Goal: Task Accomplishment & Management: Use online tool/utility

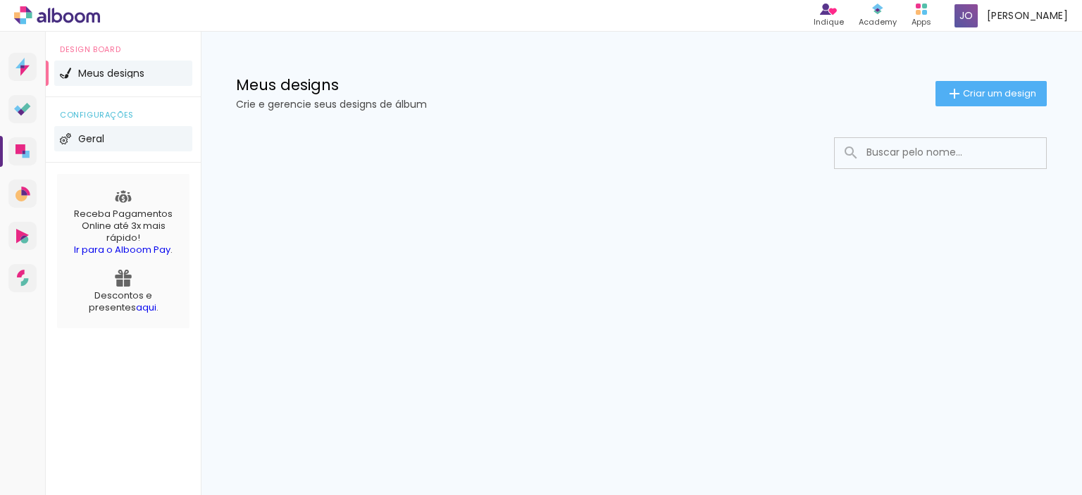
click at [92, 137] on span "Geral" at bounding box center [91, 139] width 26 height 10
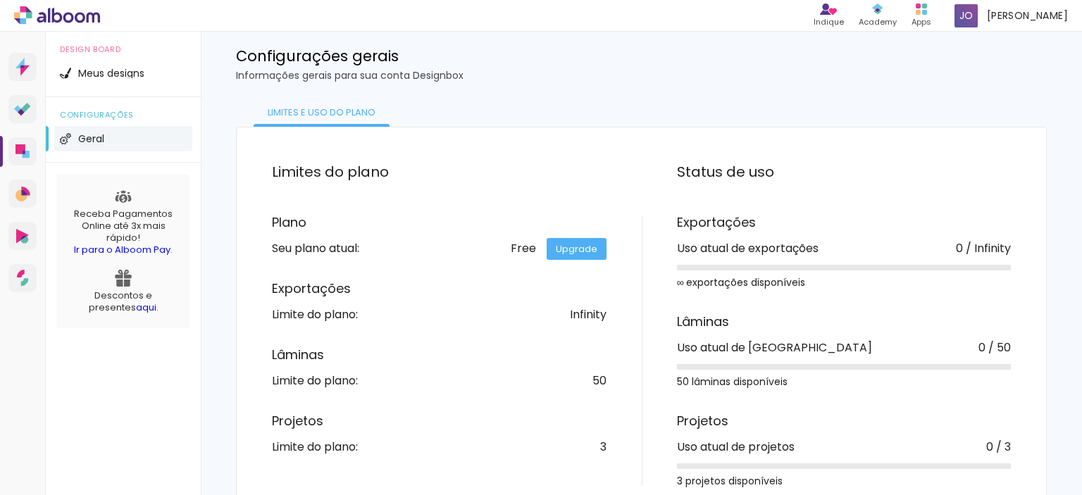
scroll to position [55, 0]
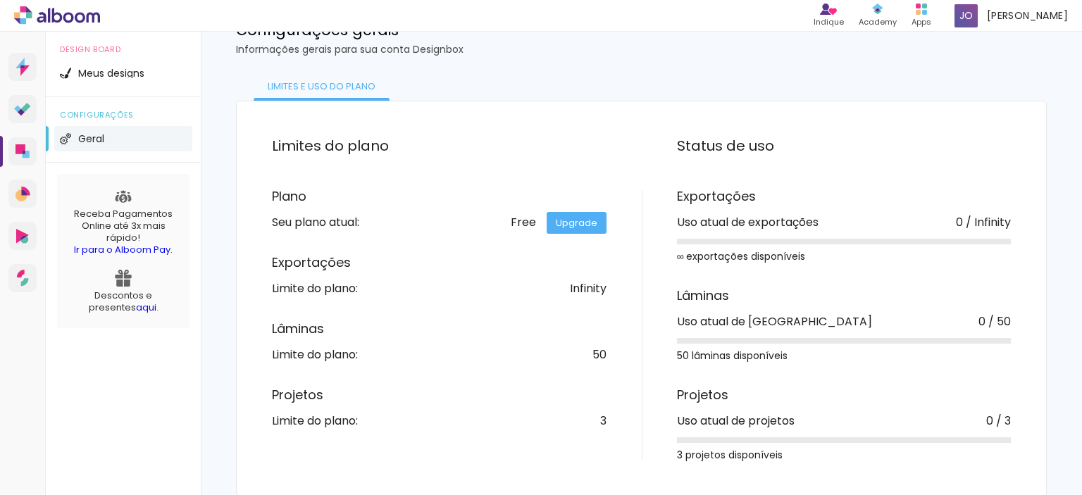
click at [562, 223] on link "Upgrade" at bounding box center [577, 223] width 60 height 22
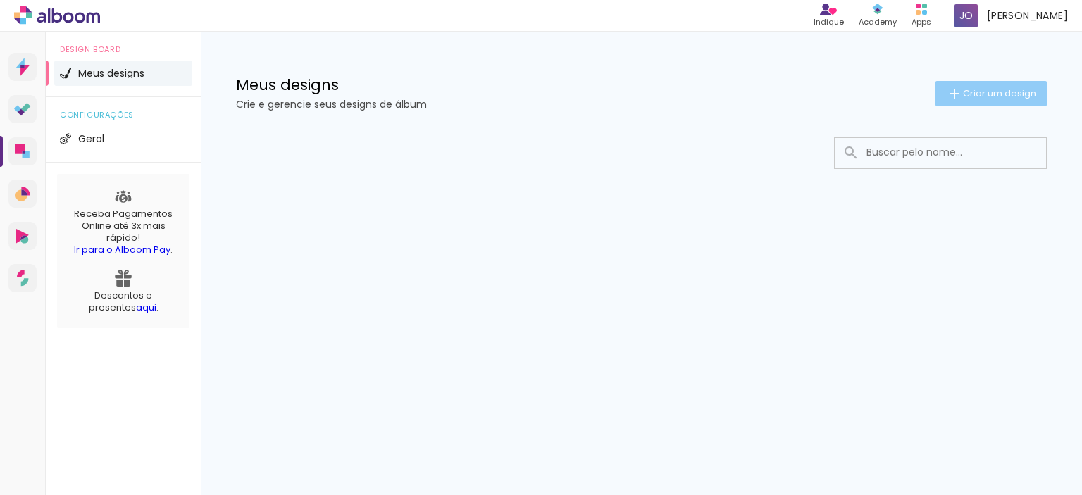
click at [958, 89] on iron-icon at bounding box center [954, 93] width 17 height 17
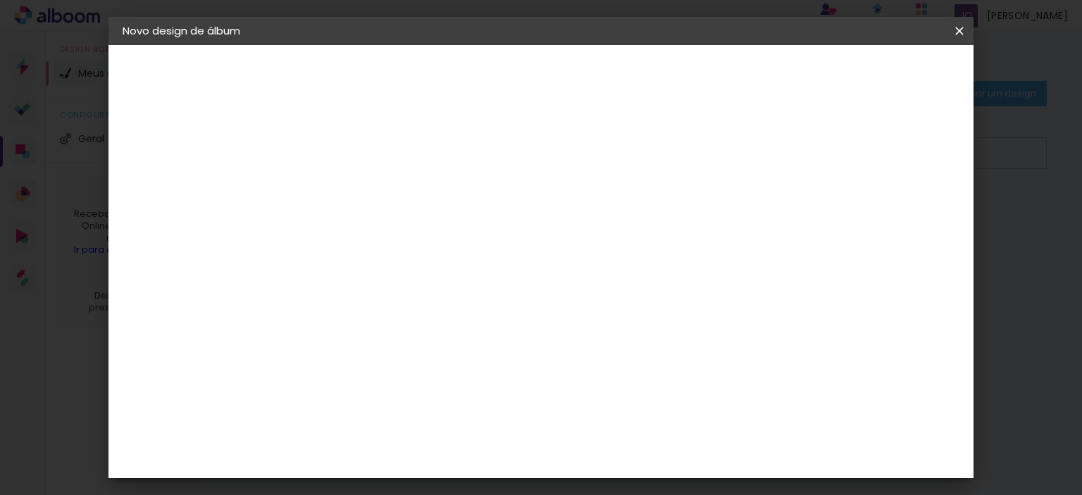
click at [353, 187] on input at bounding box center [353, 189] width 0 height 22
type input "Casamento"
type paper-input "Casamento"
click at [497, 65] on paper-button "Avançar" at bounding box center [462, 75] width 69 height 24
click at [460, 262] on input at bounding box center [389, 268] width 142 height 18
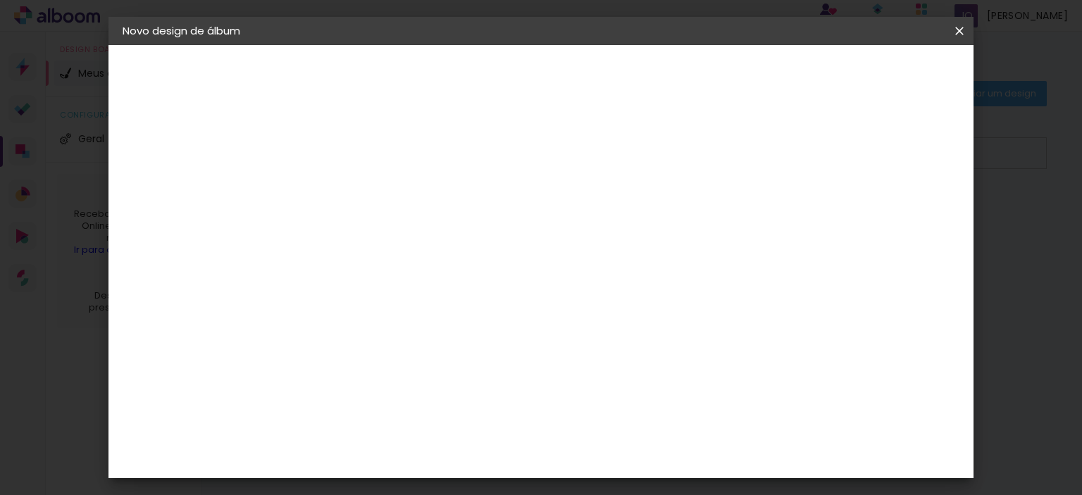
type input "vi"
type paper-input "vi"
click at [389, 369] on div "Viacolor" at bounding box center [366, 370] width 46 height 11
click at [0, 0] on slot "Tamanho Livre" at bounding box center [0, 0] width 0 height 0
click at [389, 365] on div "Viacolor" at bounding box center [366, 370] width 46 height 11
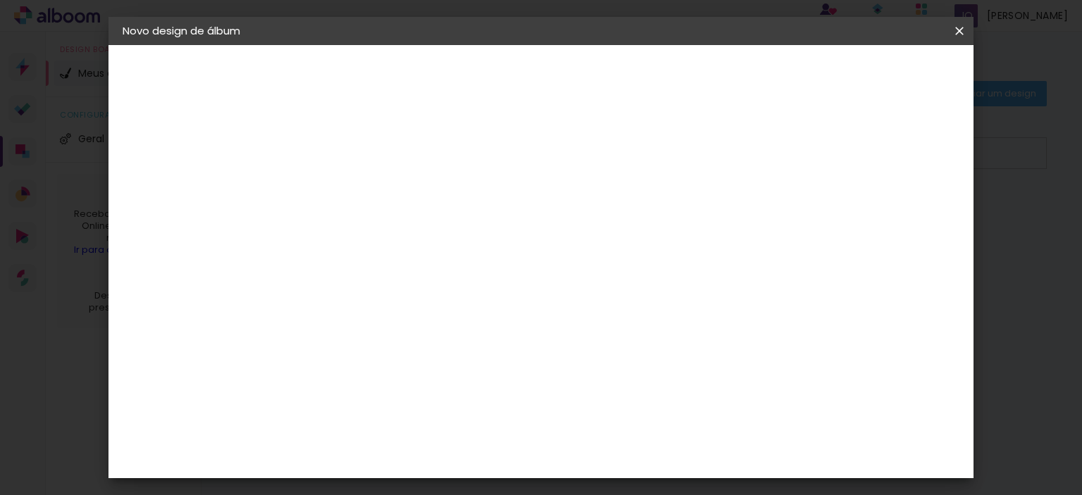
click at [0, 0] on slot "Avançar" at bounding box center [0, 0] width 0 height 0
click at [425, 256] on div at bounding box center [389, 256] width 72 height 1
click at [631, 235] on paper-item "Padrão" at bounding box center [633, 234] width 282 height 28
type input "Padrão"
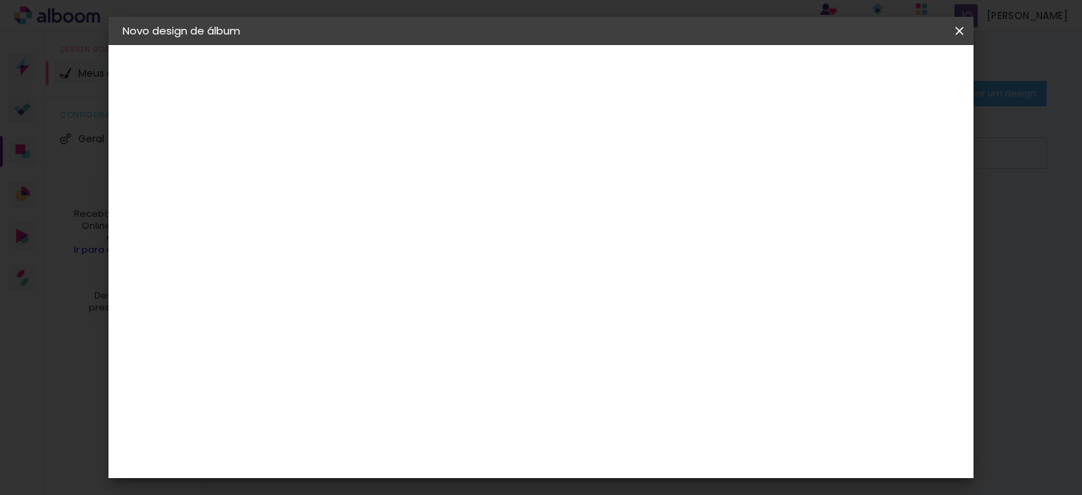
click at [448, 475] on span "30 × 30" at bounding box center [414, 493] width 65 height 37
click at [0, 0] on slot "Avançar" at bounding box center [0, 0] width 0 height 0
drag, startPoint x: 375, startPoint y: 127, endPoint x: 365, endPoint y: 128, distance: 10.0
click at [397, 128] on div "mm Mostrar sangria 30.3 cm Largura da página 30.5 cm Altura 60.6 cm Largura da …" at bounding box center [513, 105] width 442 height 120
click at [359, 128] on div "mm Mostrar sangria 30.3 cm Largura da página 30.5 cm Altura 60.6 cm Largura da …" at bounding box center [513, 105] width 442 height 120
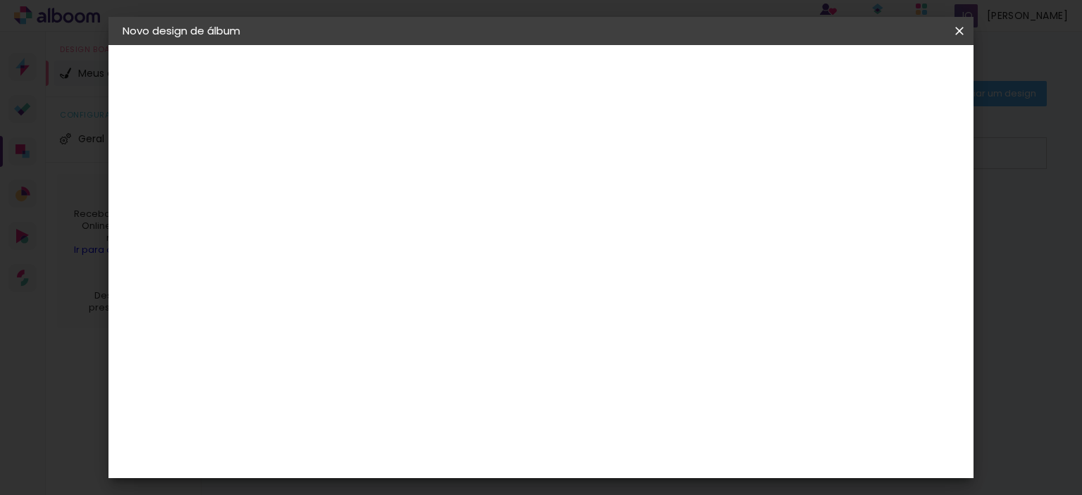
click at [430, 127] on div "mm Mostrar sangria 30.3 cm Largura da página 30.5 cm Altura 60.6 cm Largura da …" at bounding box center [513, 105] width 442 height 120
click at [618, 155] on div at bounding box center [612, 152] width 13 height 13
type paper-checkbox "on"
click at [618, 155] on div at bounding box center [612, 152] width 13 height 13
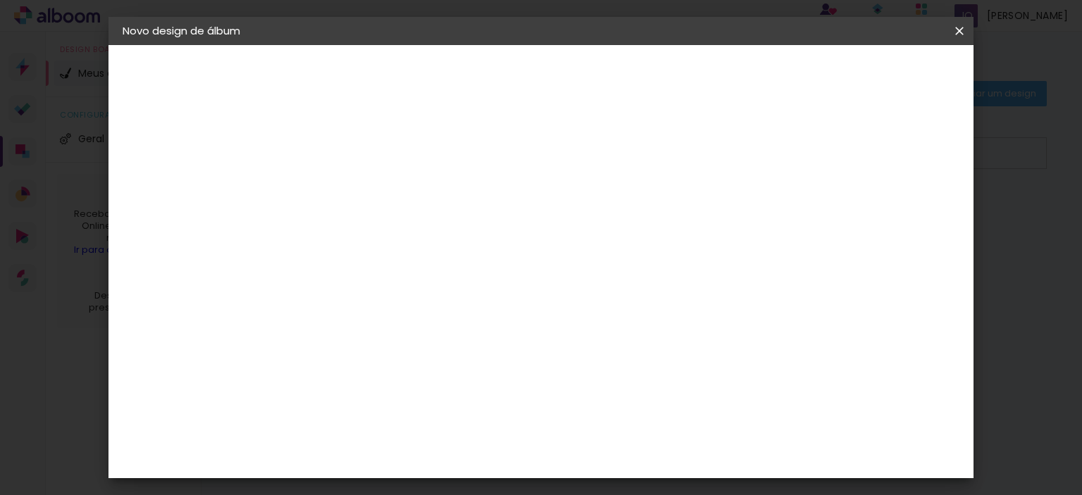
click at [618, 155] on div at bounding box center [612, 152] width 13 height 13
click at [698, 74] on span "Iniciar design" at bounding box center [666, 75] width 64 height 10
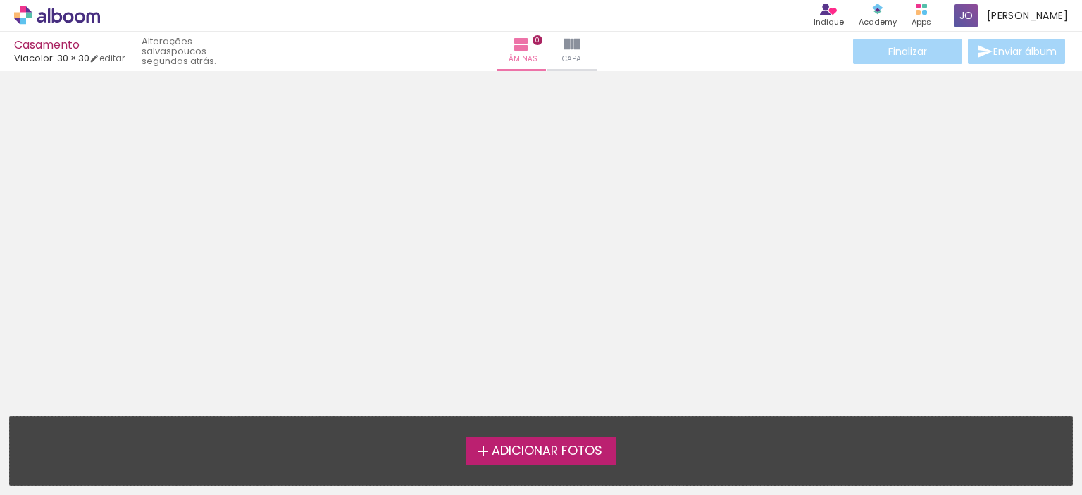
click at [1011, 54] on div "Finalizar Enviar álbum" at bounding box center [959, 51] width 218 height 25
click at [561, 456] on span "Adicionar Fotos" at bounding box center [547, 451] width 111 height 13
click at [0, 0] on input "file" at bounding box center [0, 0] width 0 height 0
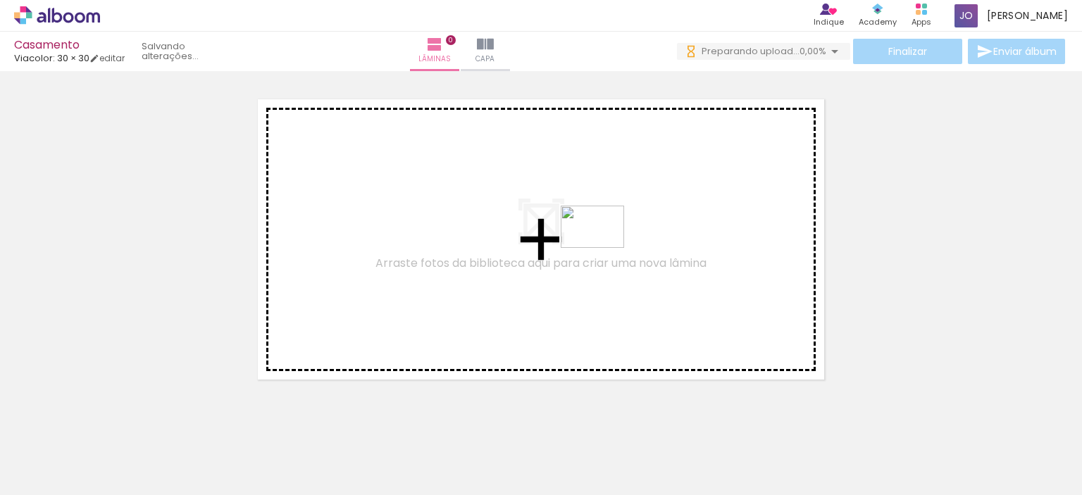
drag, startPoint x: 333, startPoint y: 456, endPoint x: 603, endPoint y: 247, distance: 340.9
click at [603, 247] on quentale-workspace at bounding box center [541, 247] width 1082 height 495
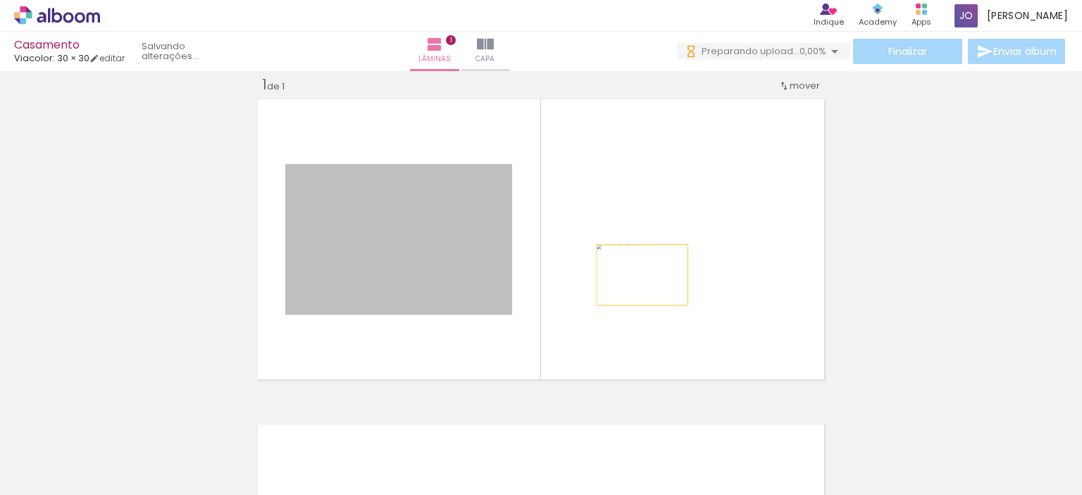
drag, startPoint x: 521, startPoint y: 275, endPoint x: 642, endPoint y: 272, distance: 121.2
click at [642, 273] on quentale-layouter at bounding box center [541, 239] width 576 height 290
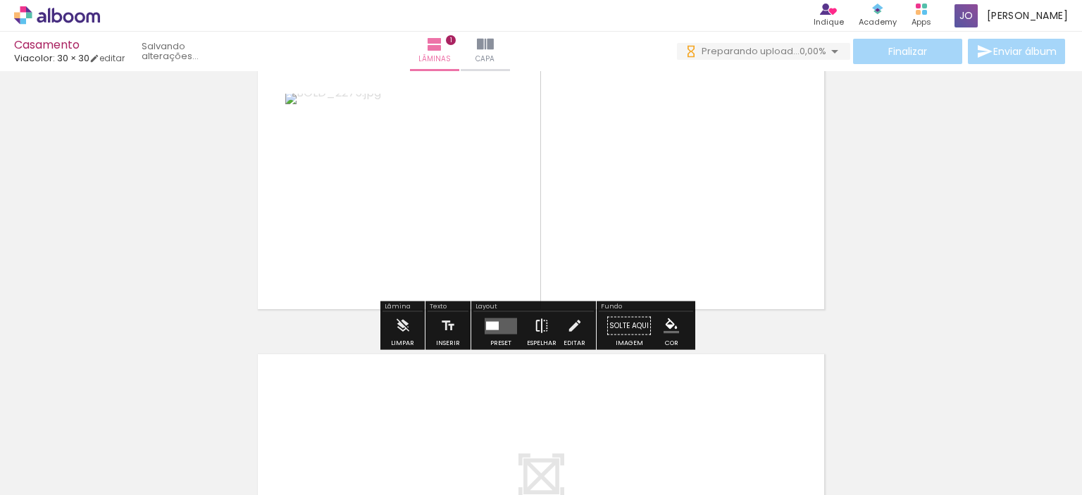
click at [539, 329] on iron-icon at bounding box center [541, 326] width 15 height 28
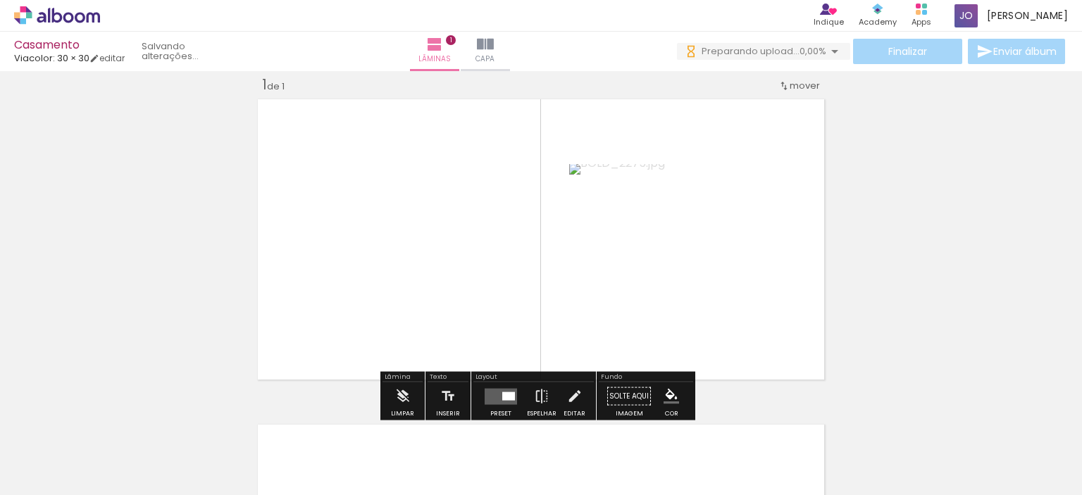
click at [498, 397] on quentale-layouter at bounding box center [501, 396] width 32 height 16
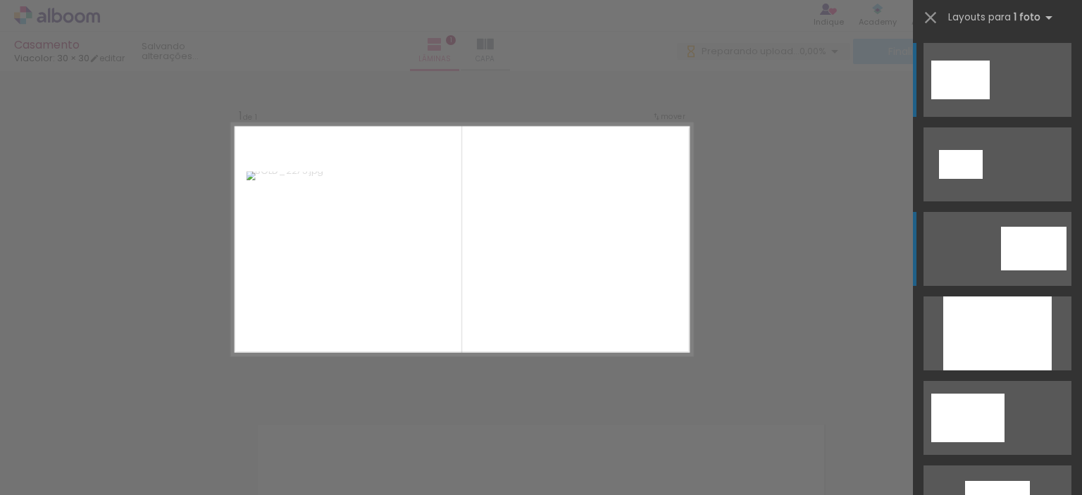
click at [990, 99] on div at bounding box center [960, 80] width 58 height 39
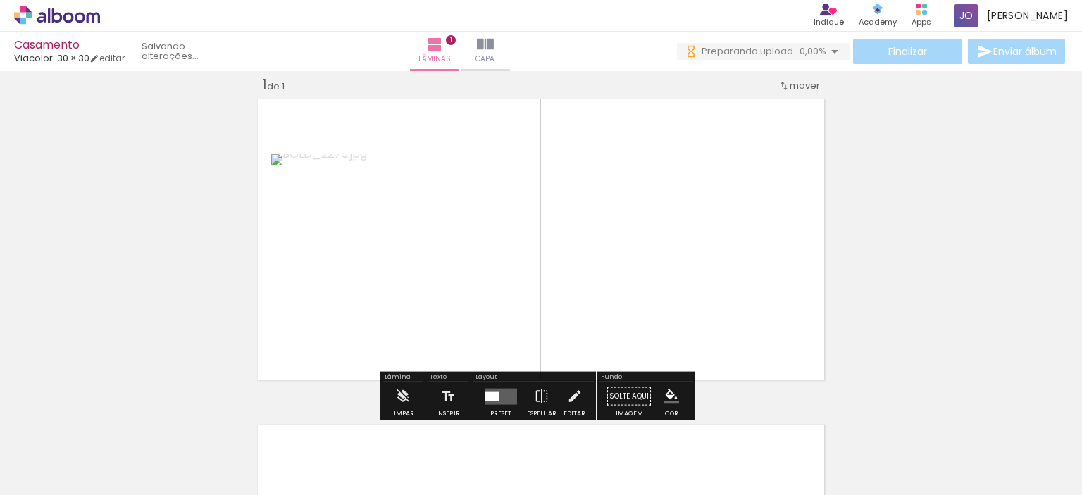
click at [541, 395] on iron-icon at bounding box center [541, 396] width 15 height 28
click at [448, 397] on iron-icon at bounding box center [447, 396] width 15 height 28
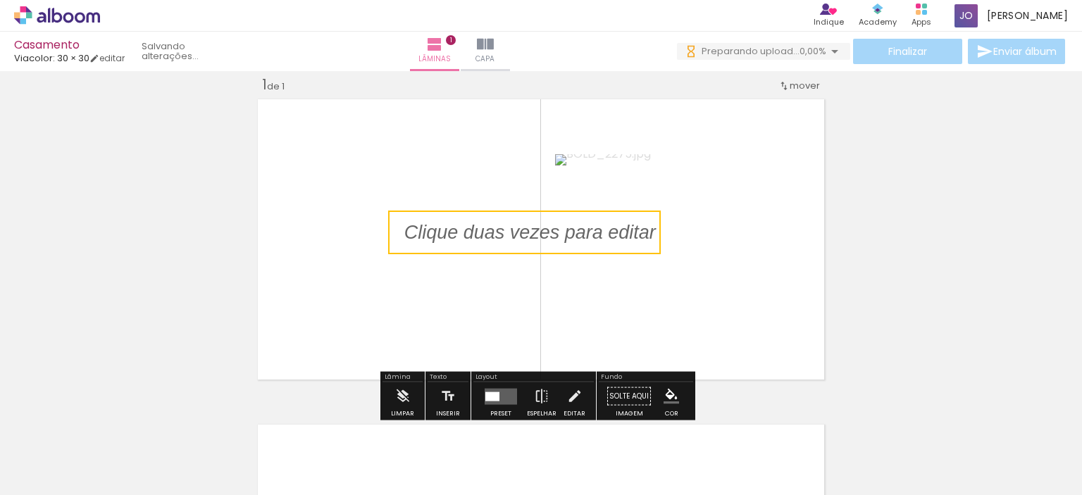
click at [504, 242] on quentale-selection at bounding box center [524, 233] width 273 height 44
type input "Sans Serif"
click at [504, 242] on p at bounding box center [540, 232] width 273 height 27
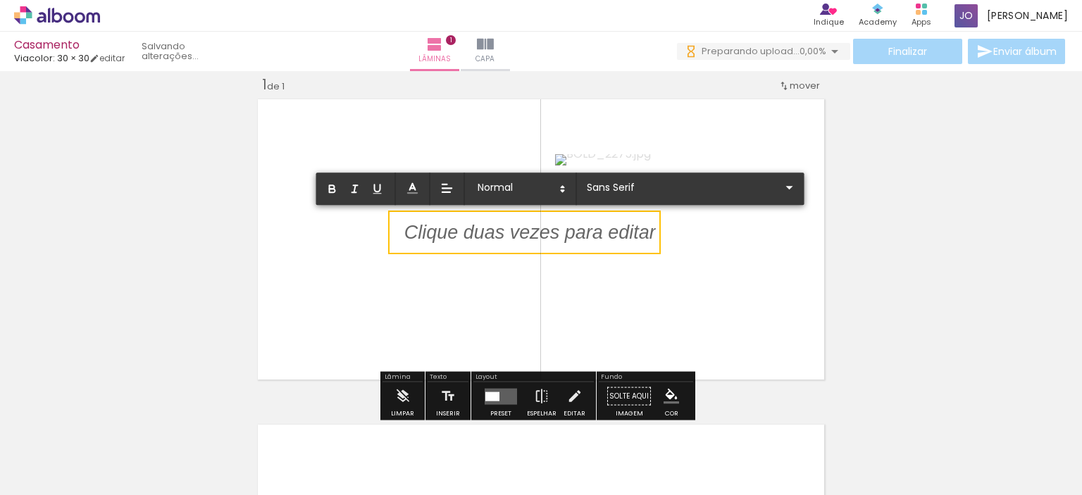
click at [490, 236] on p at bounding box center [529, 240] width 251 height 27
click at [493, 230] on p at bounding box center [529, 240] width 251 height 27
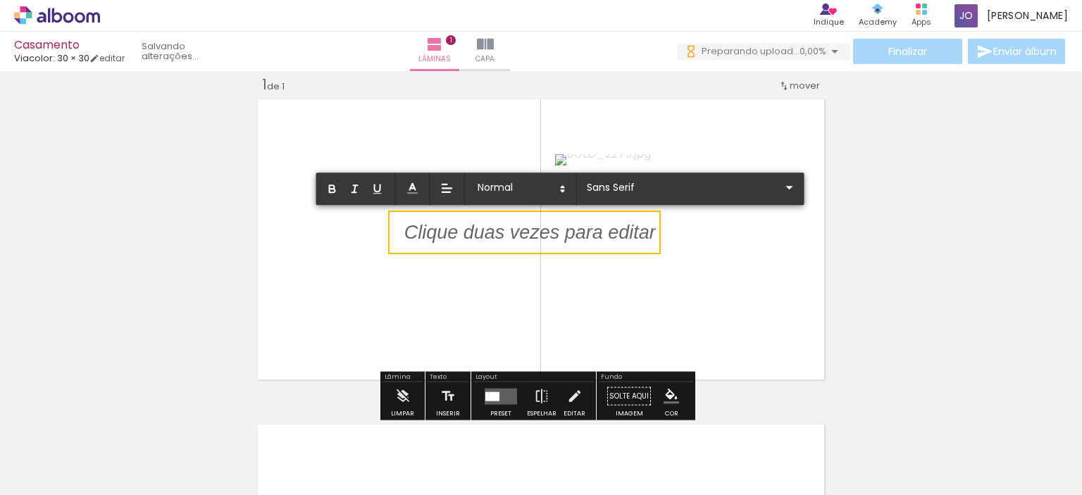
click at [493, 230] on p at bounding box center [529, 240] width 251 height 27
click at [477, 237] on p at bounding box center [529, 240] width 251 height 27
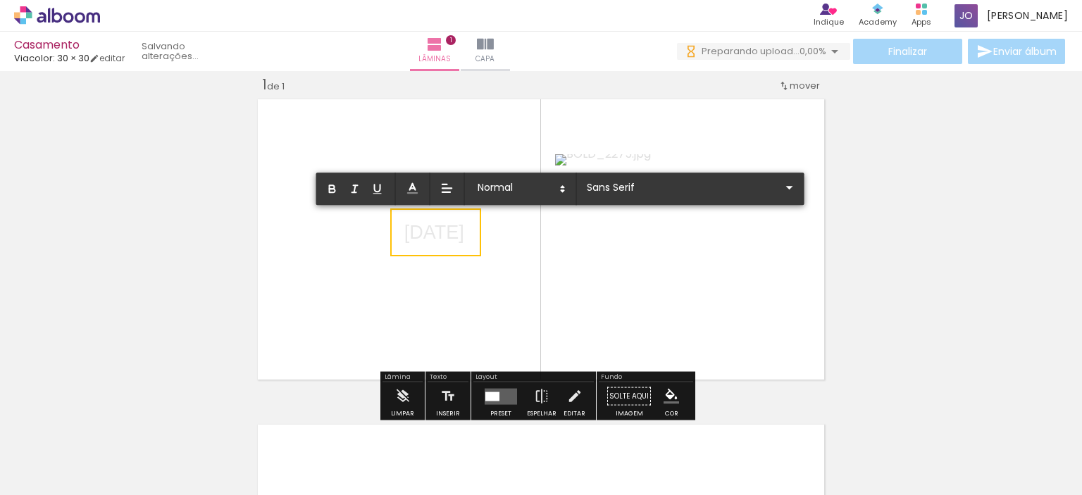
click at [451, 230] on p "[DATE]" at bounding box center [434, 232] width 60 height 27
click at [454, 238] on p "[DATE]" at bounding box center [434, 232] width 60 height 27
click at [507, 183] on span at bounding box center [520, 189] width 99 height 20
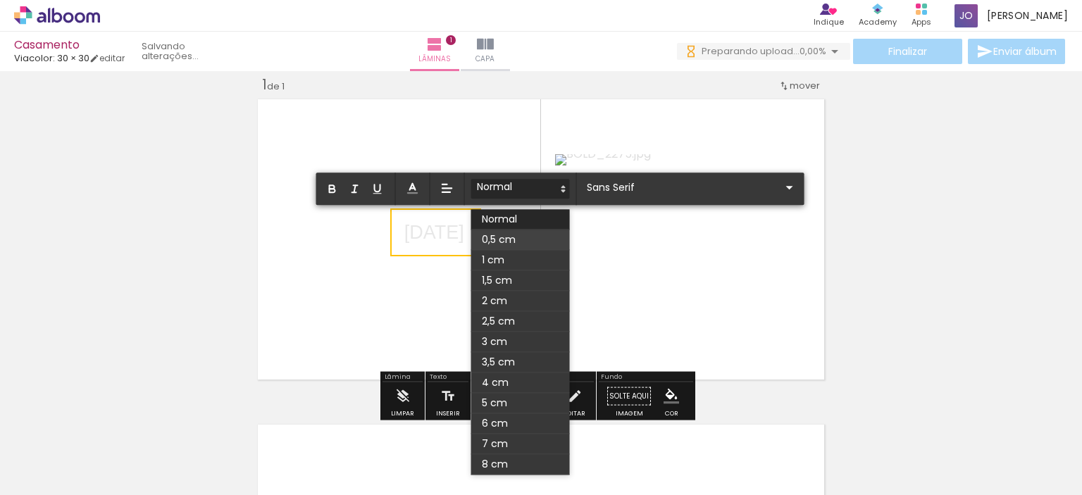
click at [512, 237] on span at bounding box center [520, 240] width 99 height 20
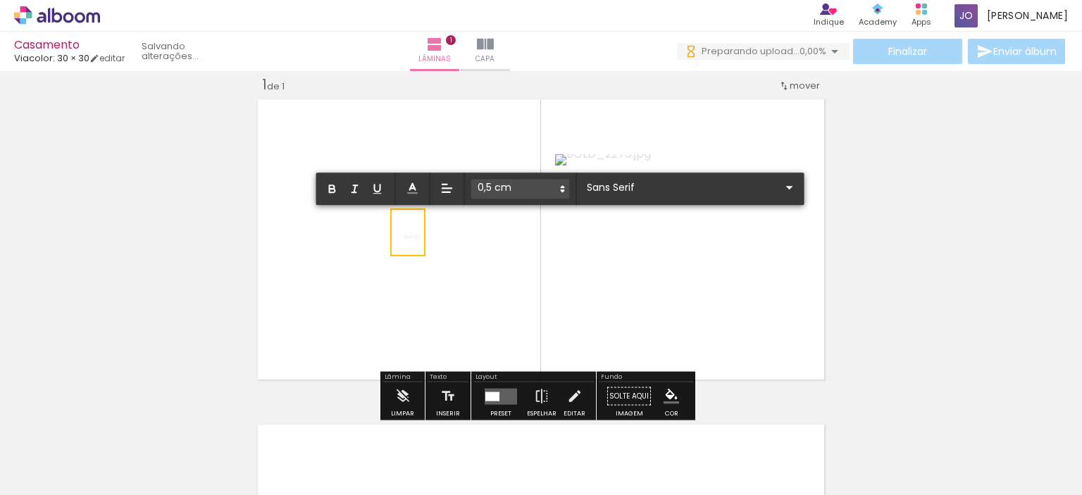
click at [510, 188] on span at bounding box center [520, 189] width 99 height 20
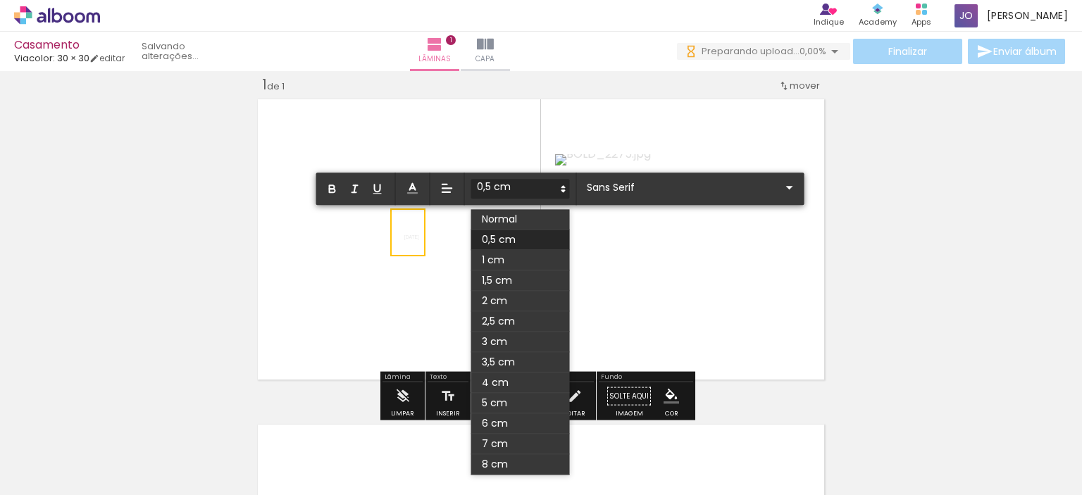
click at [509, 183] on span at bounding box center [520, 189] width 99 height 20
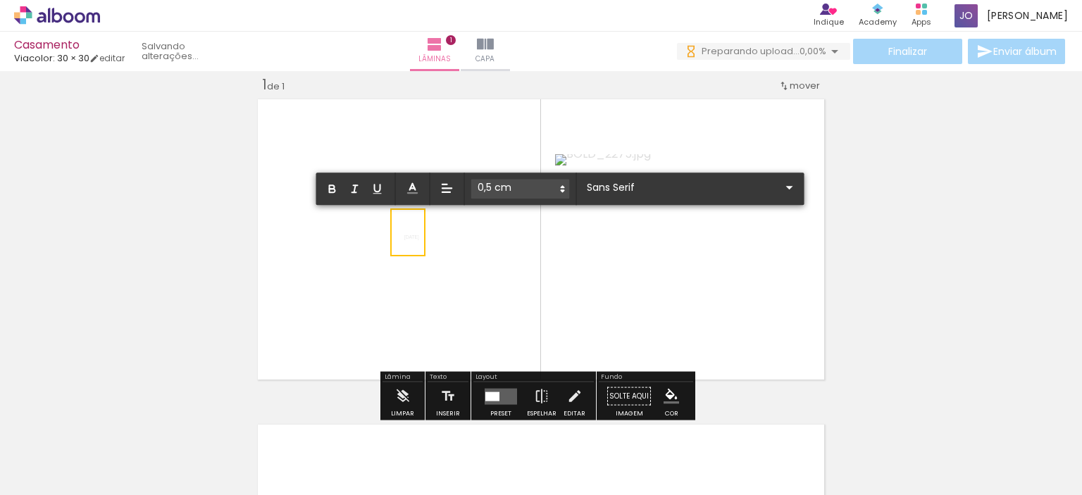
click at [494, 188] on span at bounding box center [520, 189] width 99 height 20
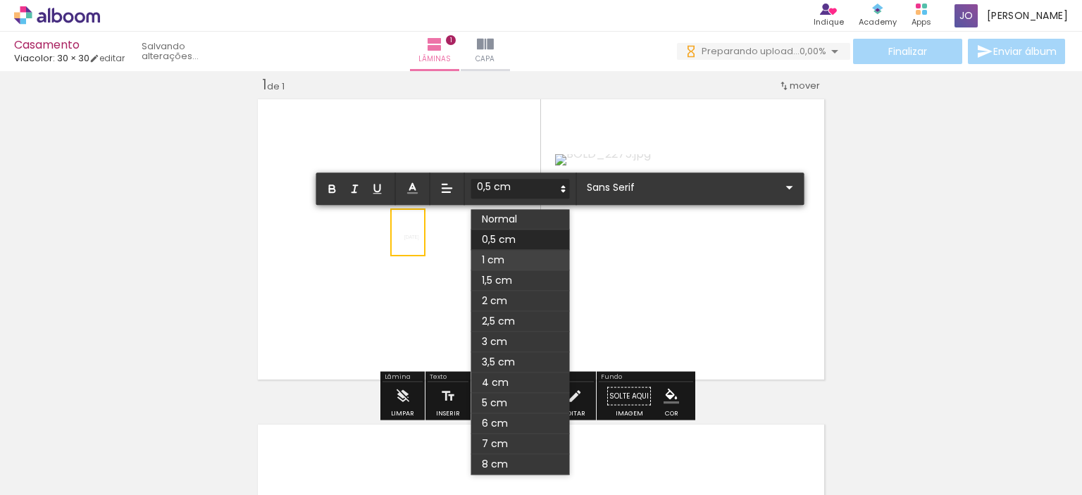
click at [511, 258] on span at bounding box center [520, 260] width 99 height 20
click at [511, 191] on span at bounding box center [520, 189] width 99 height 20
click at [512, 238] on span at bounding box center [520, 240] width 99 height 20
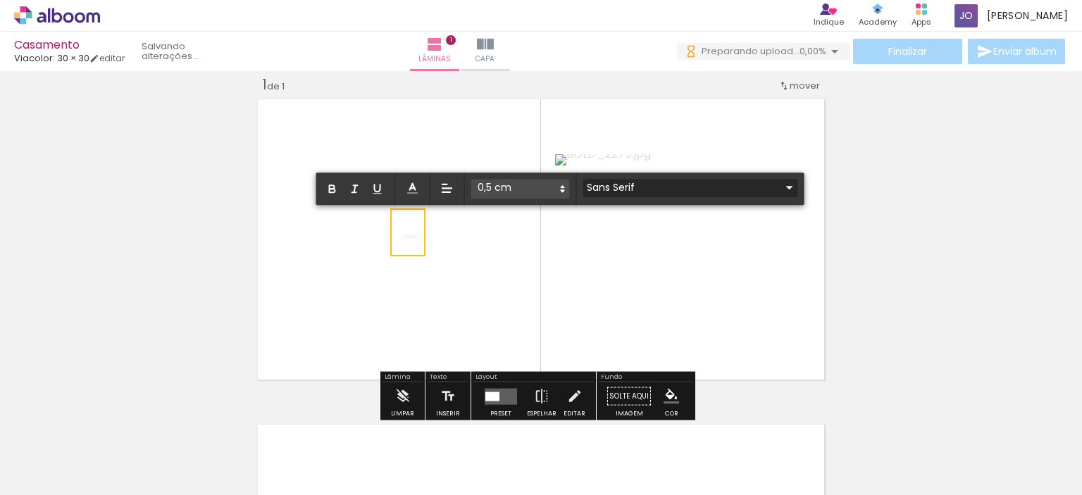
click at [638, 188] on input "Sans Serif" at bounding box center [682, 187] width 198 height 15
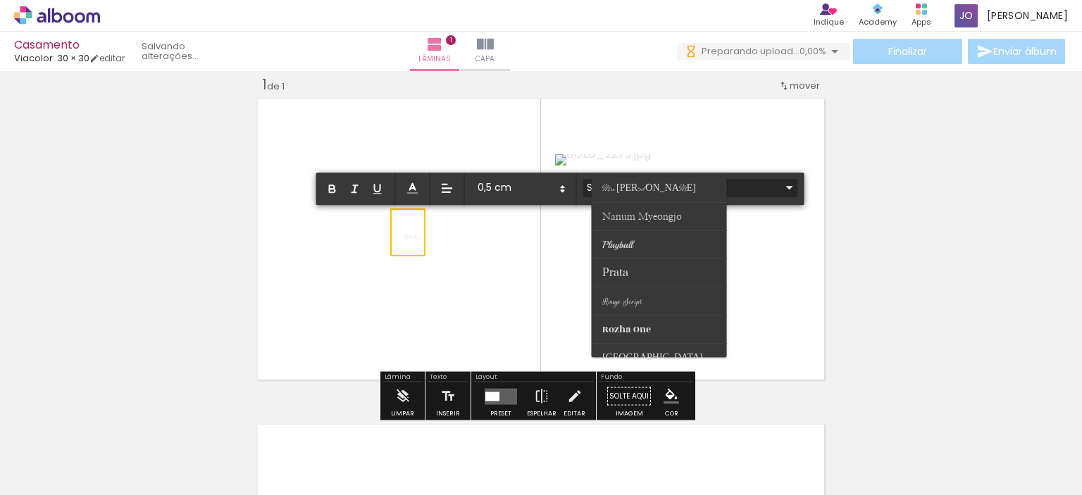
scroll to position [403, 0]
click at [642, 317] on span "Nanum Myeongjo" at bounding box center [622, 323] width 40 height 12
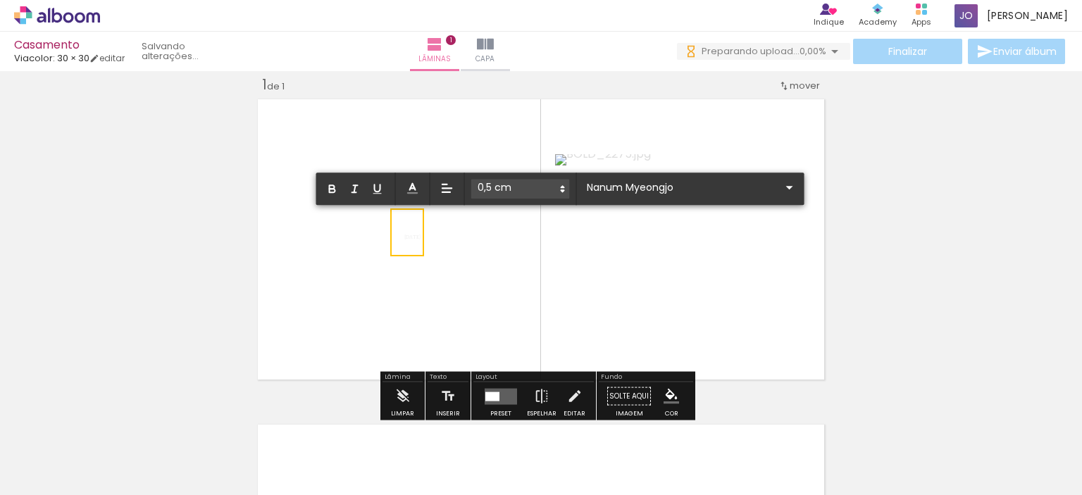
click at [910, 189] on div "Inserir lâmina 1 de 1" at bounding box center [541, 383] width 1082 height 651
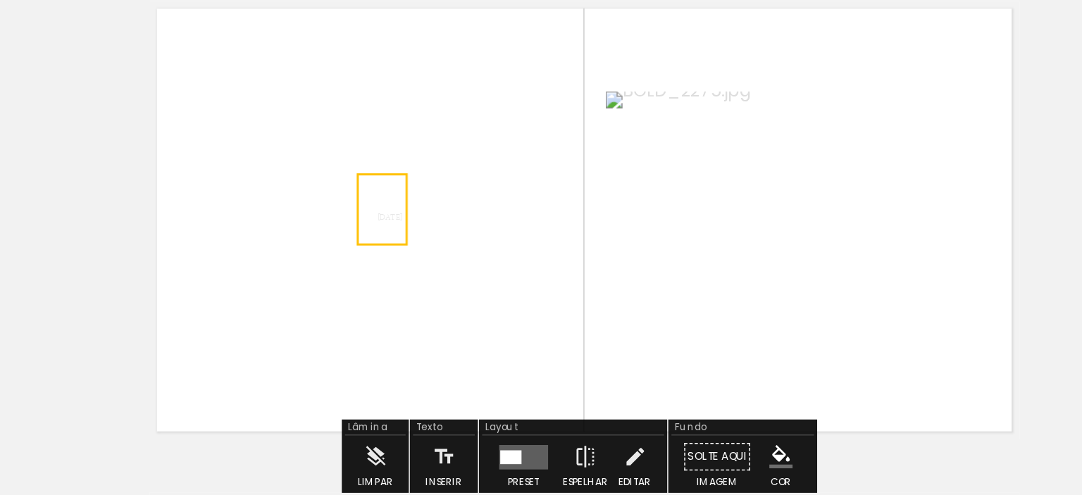
click at [204, 252] on div "Inserir lâmina 1 de 1" at bounding box center [541, 383] width 1082 height 651
click at [411, 239] on span "[DATE]" at bounding box center [412, 237] width 16 height 4
click at [411, 237] on quentale-selection at bounding box center [407, 233] width 39 height 44
click at [411, 237] on span "[DATE]" at bounding box center [412, 237] width 16 height 4
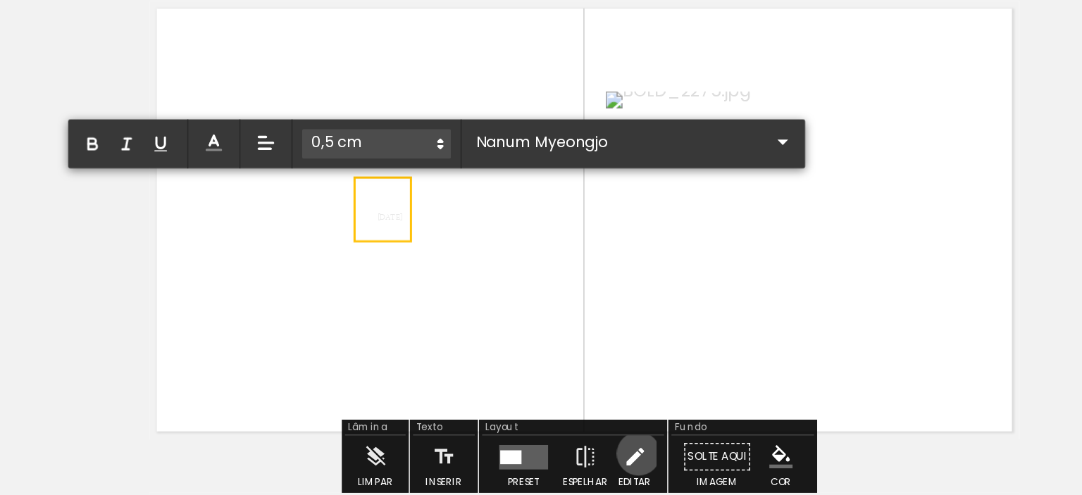
click at [573, 394] on iron-icon at bounding box center [574, 396] width 15 height 28
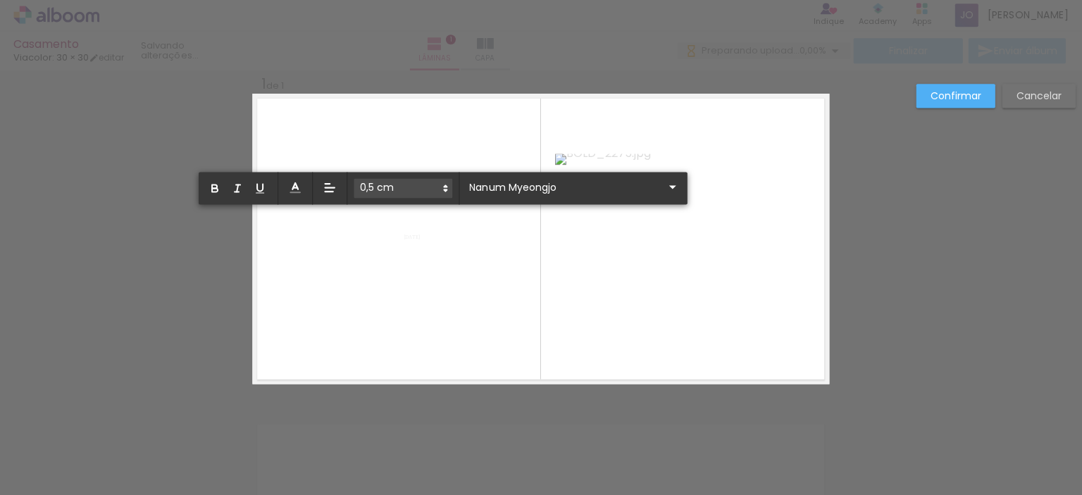
scroll to position [0, 0]
click at [0, 0] on slot "Cancelar" at bounding box center [0, 0] width 0 height 0
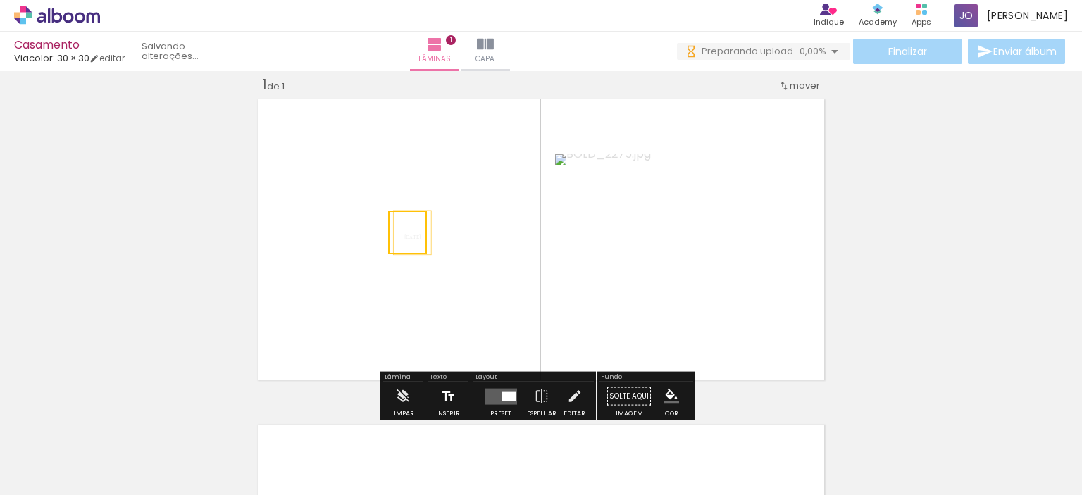
click at [447, 399] on iron-icon at bounding box center [447, 396] width 15 height 28
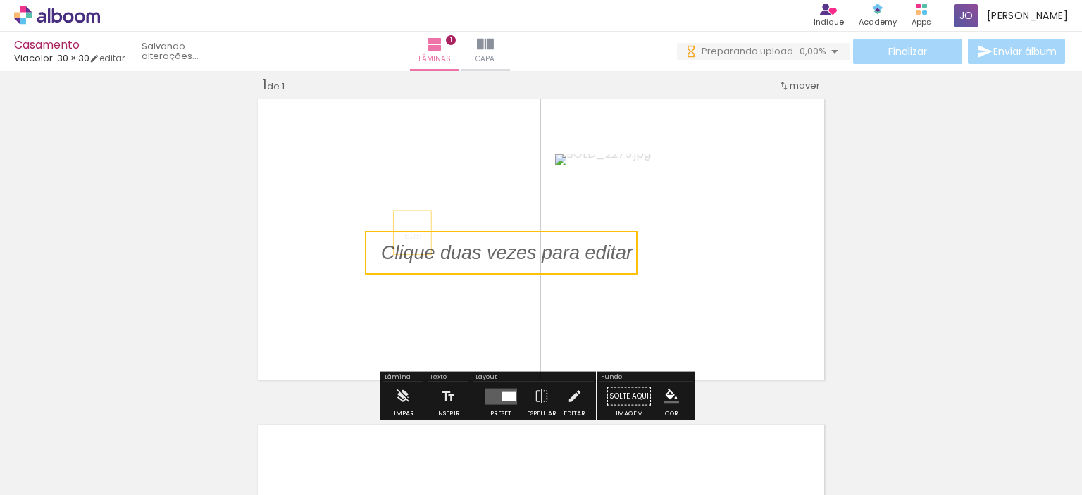
drag, startPoint x: 506, startPoint y: 228, endPoint x: 482, endPoint y: 249, distance: 30.9
click at [482, 249] on quentale-selection at bounding box center [501, 253] width 273 height 44
click at [482, 251] on quentale-selection at bounding box center [501, 253] width 273 height 44
type input "Sans Serif"
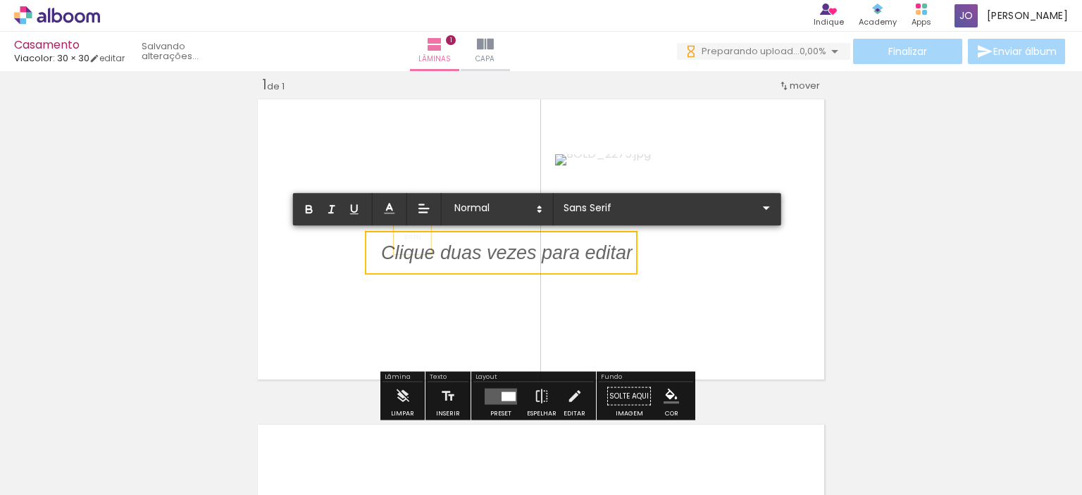
drag, startPoint x: 478, startPoint y: 251, endPoint x: 461, endPoint y: 275, distance: 28.9
click at [461, 275] on album-spread "1 de 1" at bounding box center [541, 239] width 576 height 290
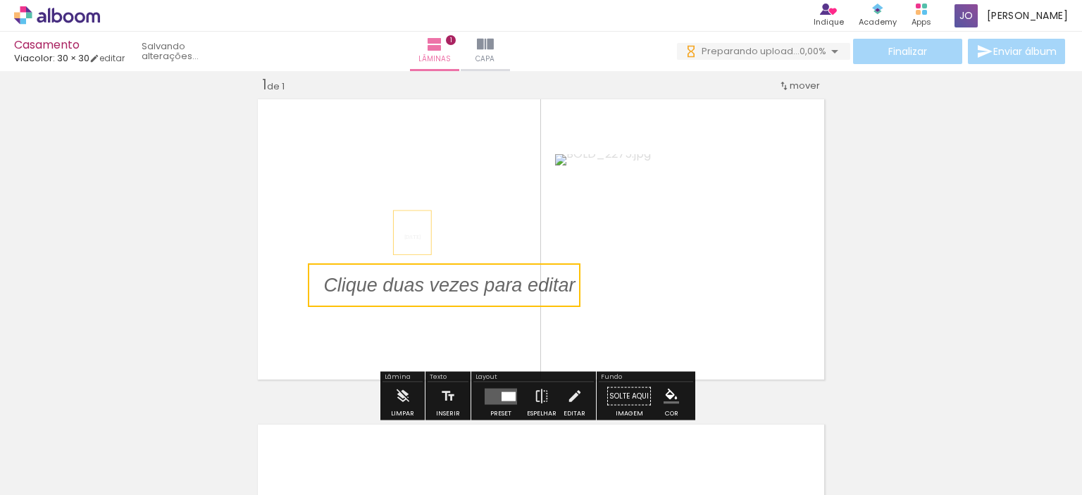
drag, startPoint x: 490, startPoint y: 256, endPoint x: 417, endPoint y: 289, distance: 80.4
click at [417, 289] on quentale-selection at bounding box center [444, 285] width 273 height 44
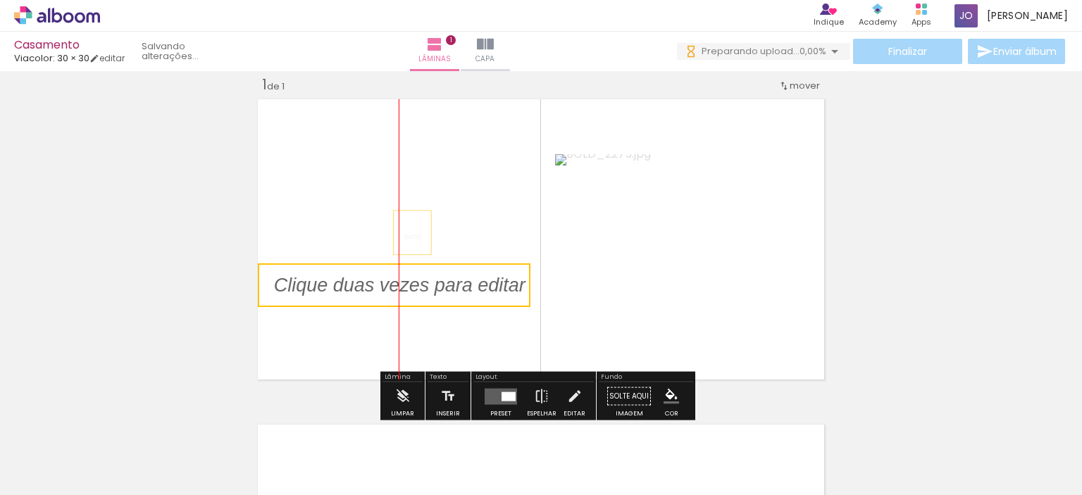
drag, startPoint x: 487, startPoint y: 280, endPoint x: 452, endPoint y: 278, distance: 34.5
click at [452, 278] on quentale-selection at bounding box center [394, 285] width 273 height 44
drag, startPoint x: 139, startPoint y: 285, endPoint x: 228, endPoint y: 284, distance: 89.4
click at [142, 284] on div "Inserir lâmina 1 de 1" at bounding box center [541, 383] width 1082 height 651
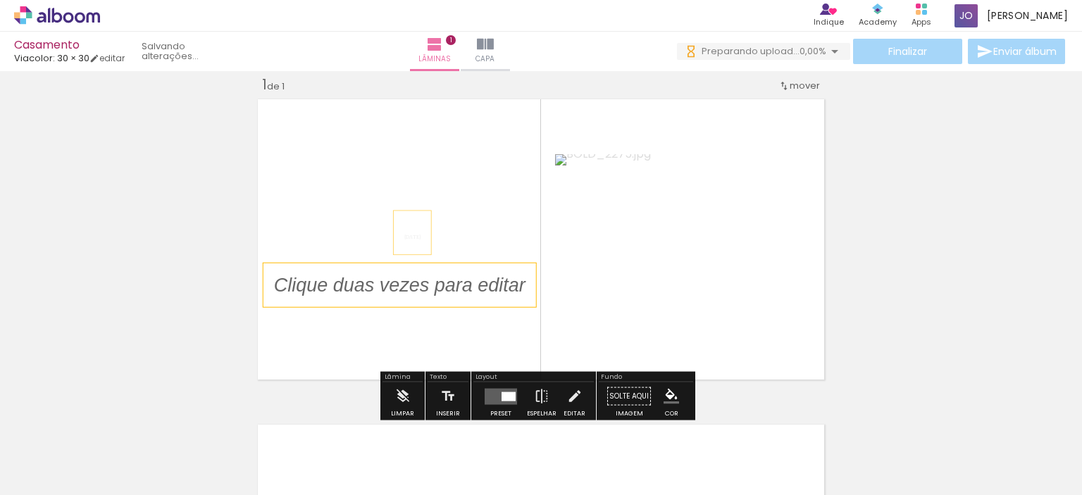
click at [354, 284] on p at bounding box center [410, 285] width 273 height 27
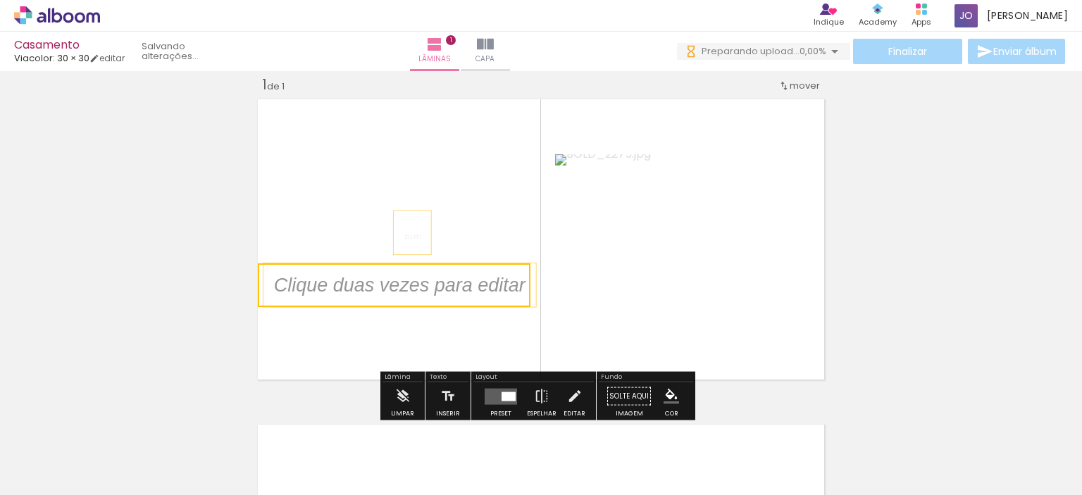
click at [418, 231] on div "[DATE]" at bounding box center [412, 233] width 37 height 44
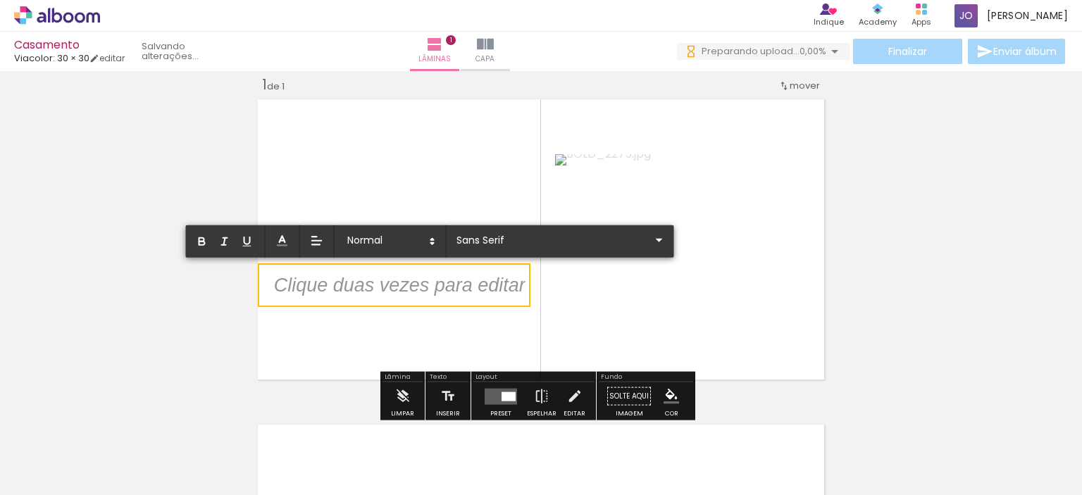
click at [389, 297] on p at bounding box center [399, 293] width 251 height 27
click at [180, 270] on div "Inserir lâmina 1 de 1" at bounding box center [541, 383] width 1082 height 651
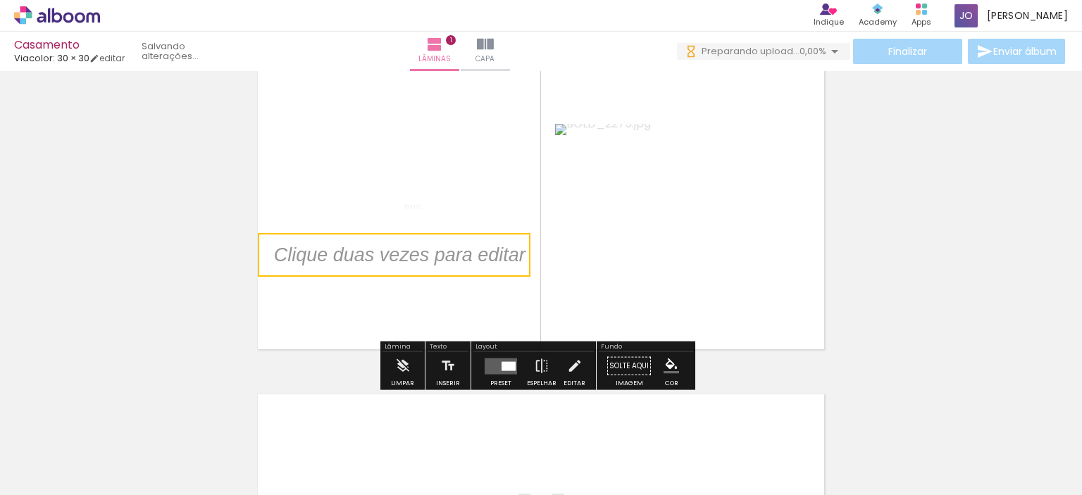
scroll to position [18, 0]
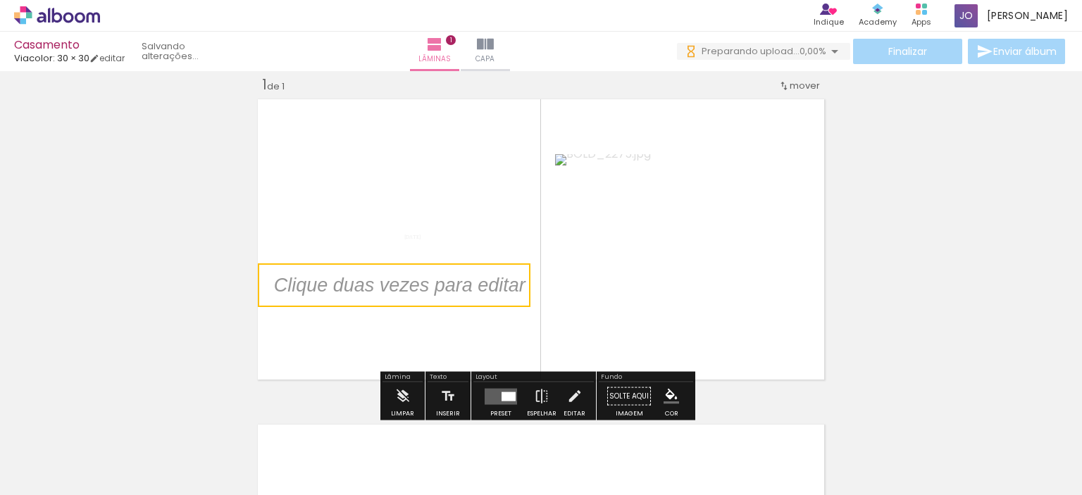
click at [433, 285] on quentale-selection at bounding box center [394, 285] width 273 height 44
click at [433, 285] on p at bounding box center [410, 285] width 273 height 27
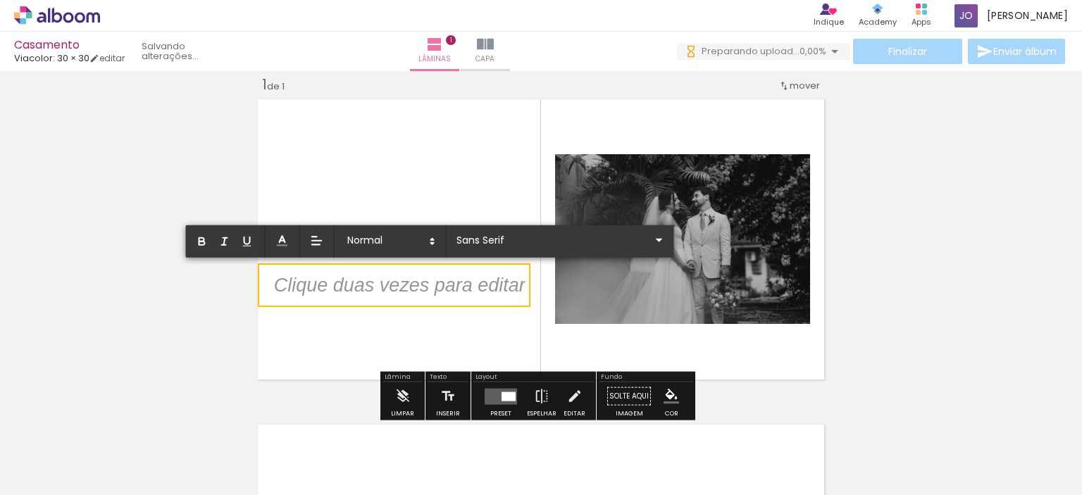
click at [398, 296] on p at bounding box center [399, 293] width 251 height 27
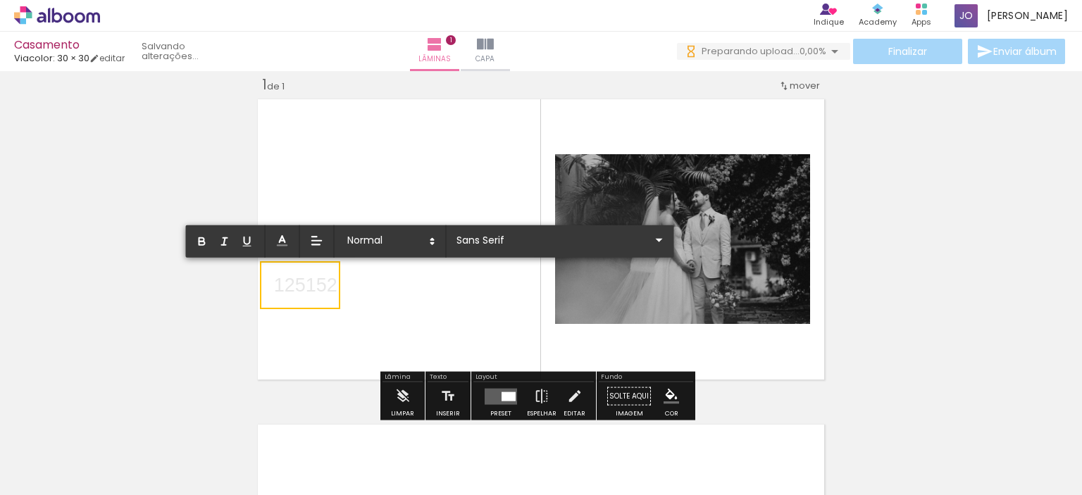
click at [205, 298] on div "Inserir lâmina 1 de 1" at bounding box center [541, 383] width 1082 height 651
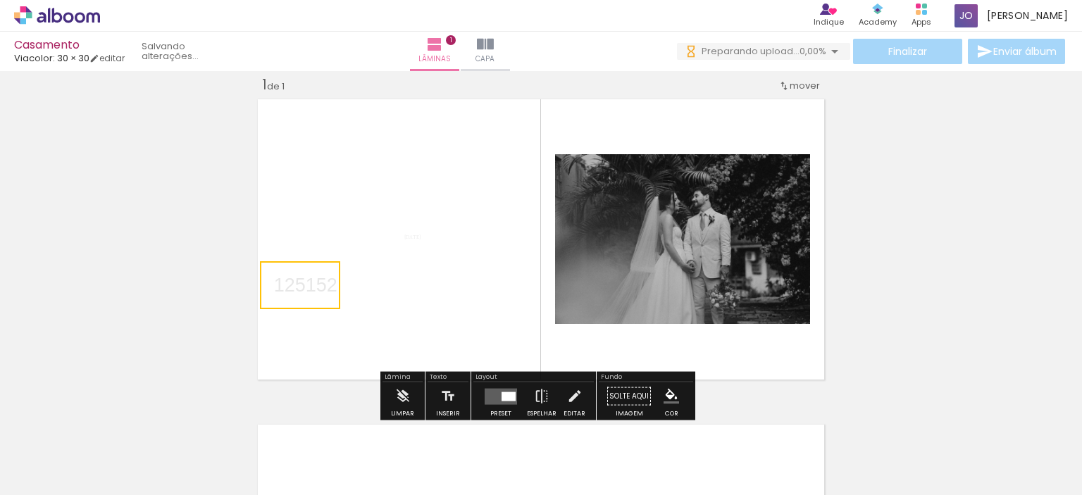
click at [217, 304] on div "Inserir lâmina 1 de 1" at bounding box center [541, 383] width 1082 height 651
click at [307, 290] on p "125152" at bounding box center [305, 285] width 63 height 27
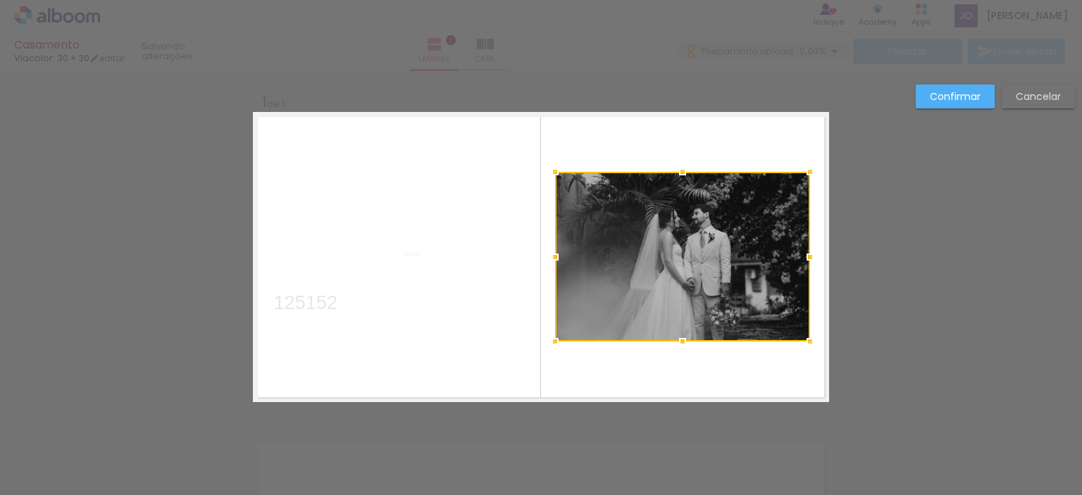
scroll to position [0, 13462]
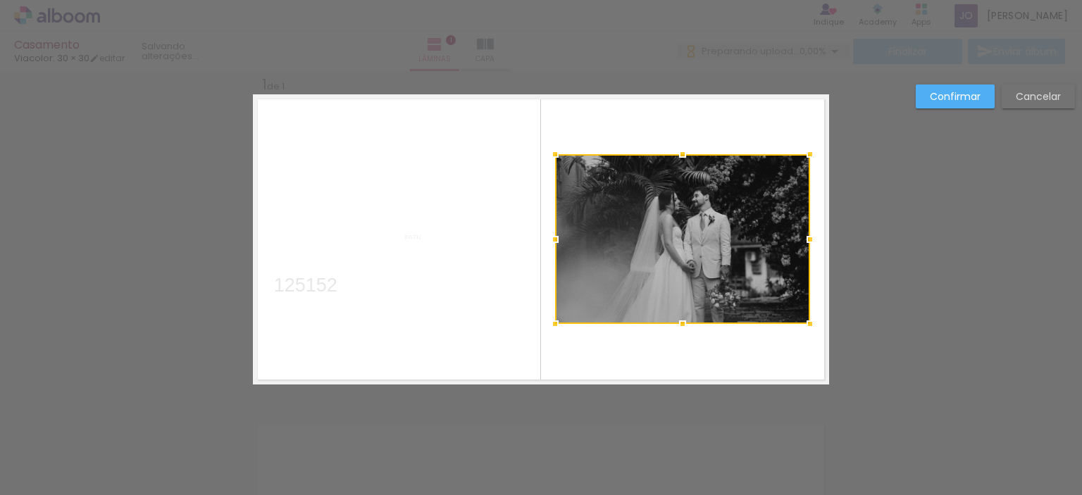
click at [0, 0] on slot "Cancelar" at bounding box center [0, 0] width 0 height 0
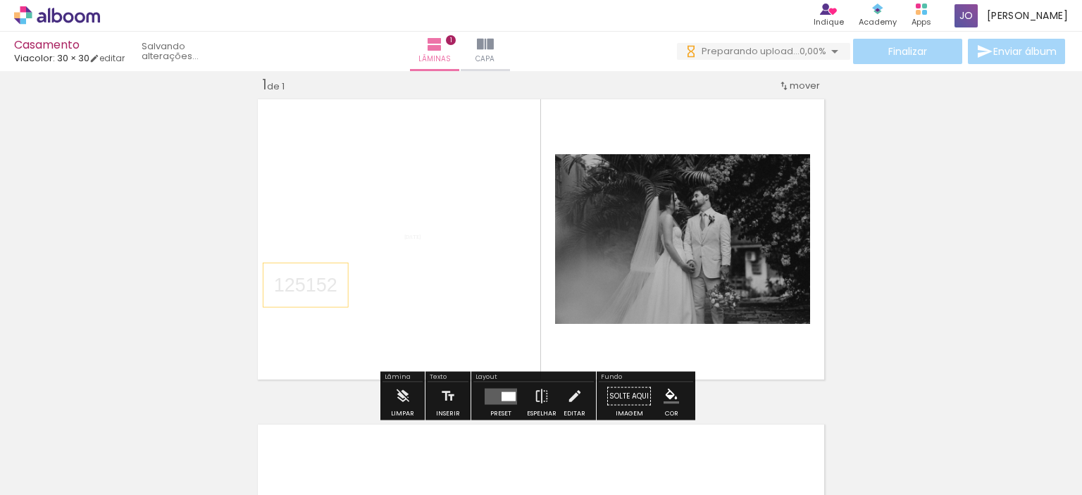
click at [327, 285] on p "125152" at bounding box center [305, 285] width 63 height 27
drag, startPoint x: 315, startPoint y: 289, endPoint x: 401, endPoint y: 271, distance: 88.5
click at [401, 271] on quentale-selection at bounding box center [393, 267] width 85 height 44
click at [399, 275] on quentale-selection at bounding box center [393, 267] width 85 height 44
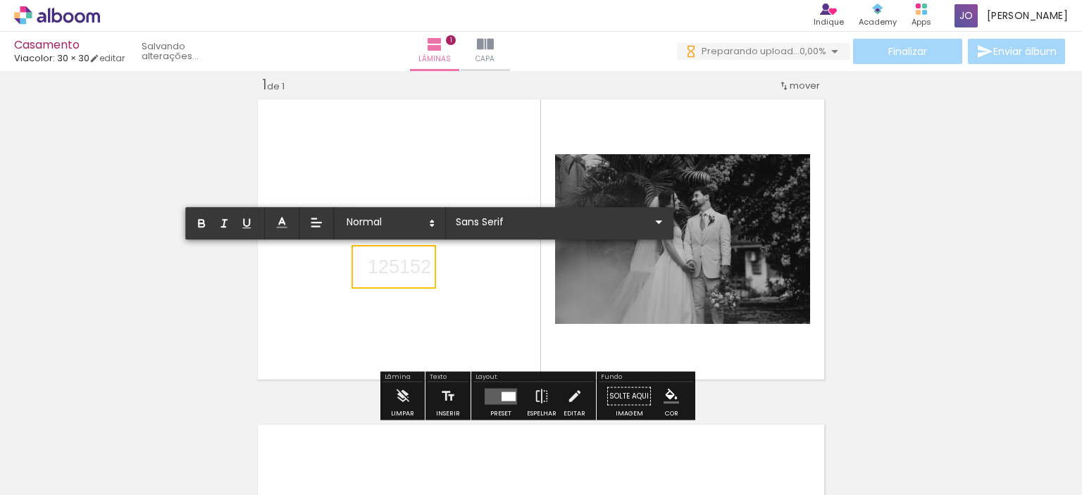
click at [397, 270] on p "125152" at bounding box center [399, 267] width 63 height 27
click at [225, 281] on div "Inserir lâmina 1 de 1" at bounding box center [541, 383] width 1082 height 651
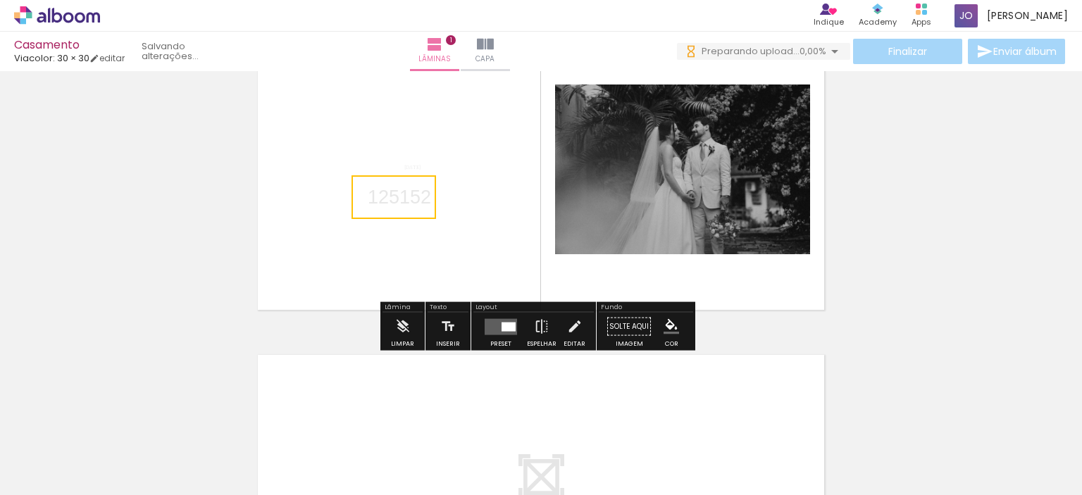
scroll to position [158, 0]
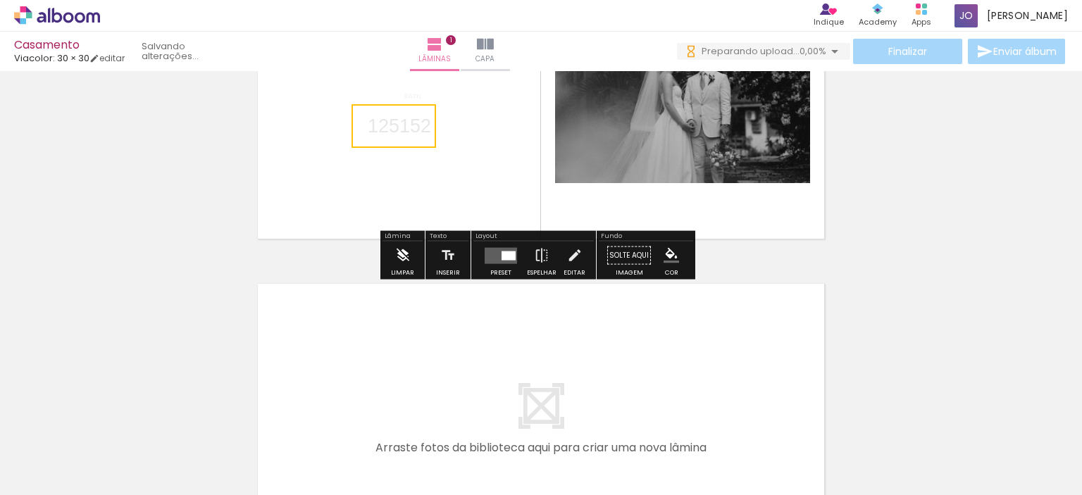
click at [391, 266] on paper-button "Limpar" at bounding box center [402, 260] width 30 height 36
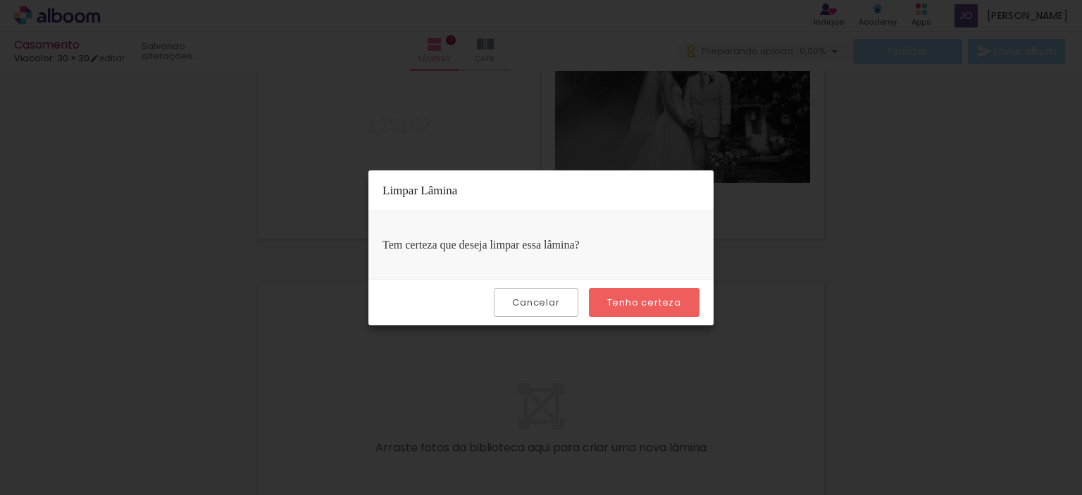
click at [0, 0] on slot "Tenho certeza" at bounding box center [0, 0] width 0 height 0
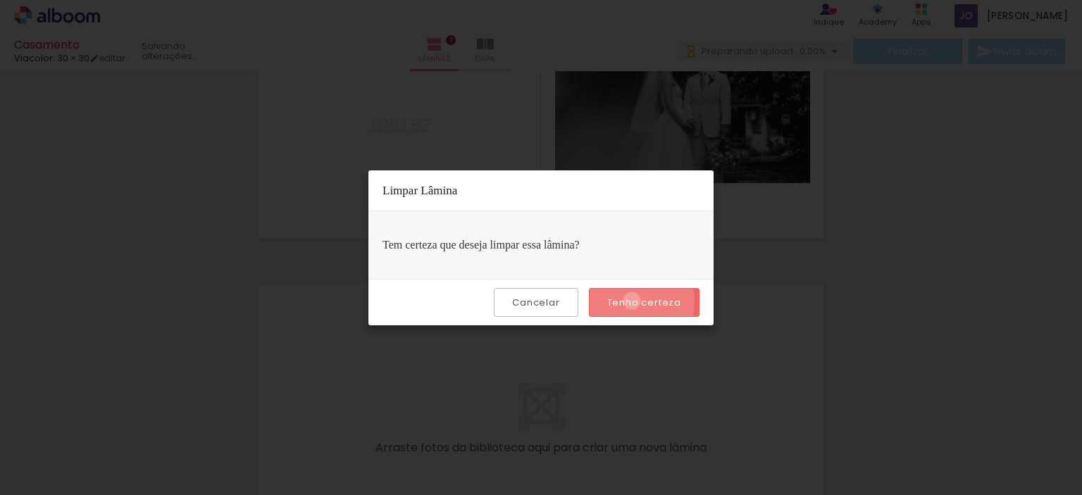
click at [0, 0] on slot "Tenho certeza" at bounding box center [0, 0] width 0 height 0
click at [650, 312] on paper-button "Tenho certeza" at bounding box center [644, 302] width 111 height 29
drag, startPoint x: 909, startPoint y: 191, endPoint x: 891, endPoint y: 194, distance: 17.8
click at [907, 191] on iron-overlay-backdrop at bounding box center [541, 247] width 1082 height 495
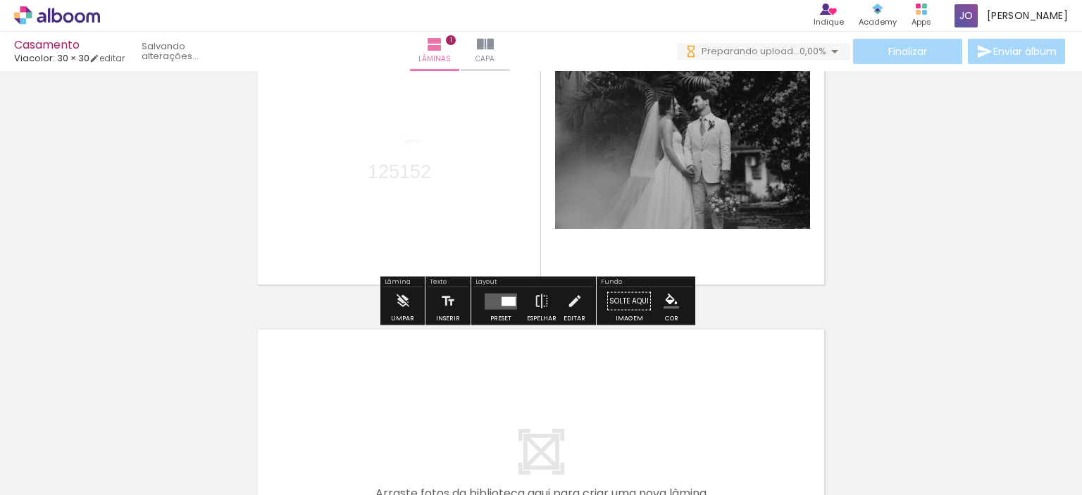
scroll to position [88, 0]
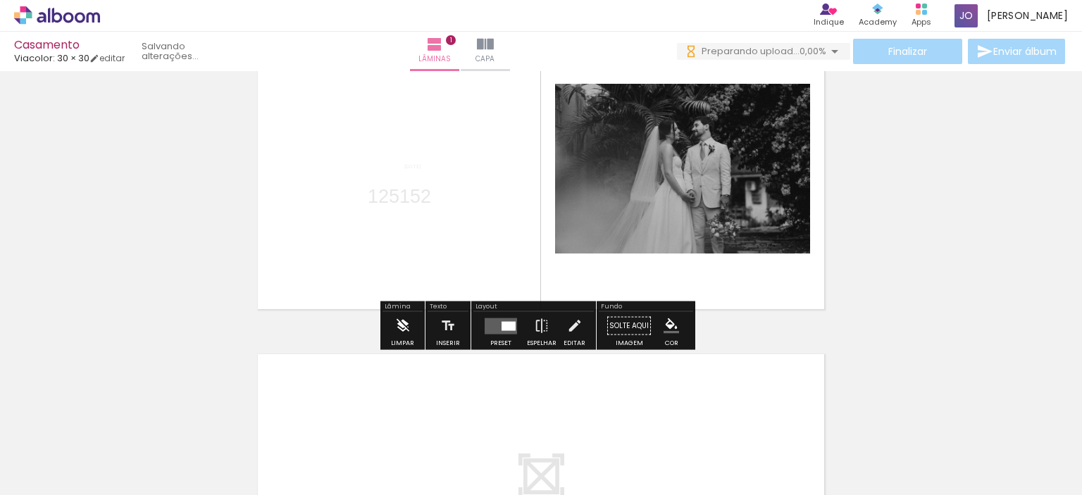
click at [386, 334] on div "Limpar" at bounding box center [402, 330] width 40 height 36
click at [395, 332] on iron-icon at bounding box center [402, 326] width 15 height 28
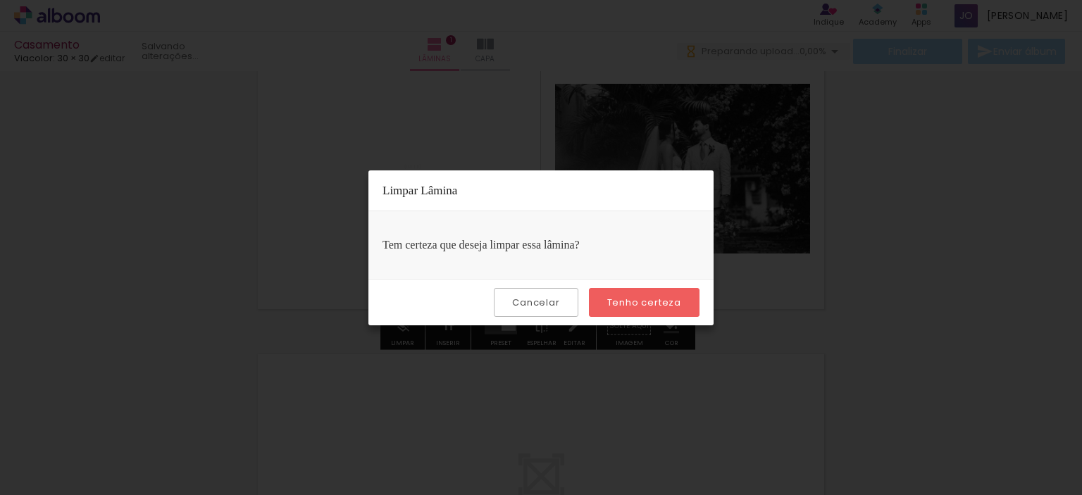
click at [0, 0] on slot "Tenho certeza" at bounding box center [0, 0] width 0 height 0
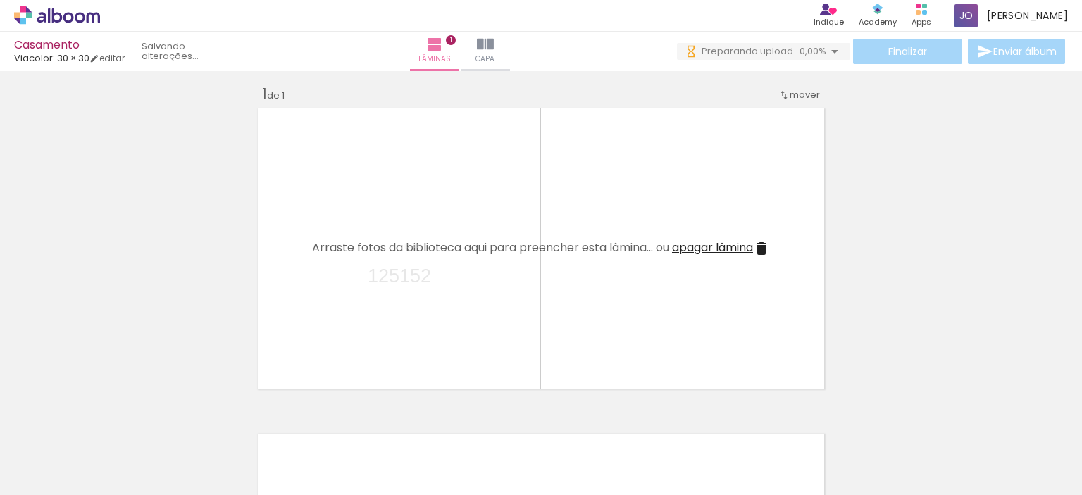
scroll to position [0, 0]
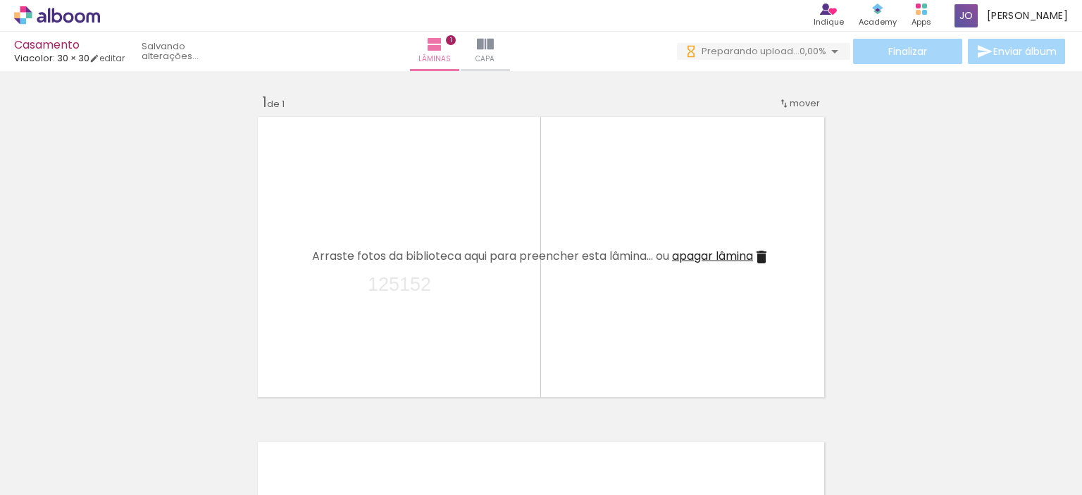
click at [732, 258] on span "apagar lâmina" at bounding box center [712, 256] width 81 height 16
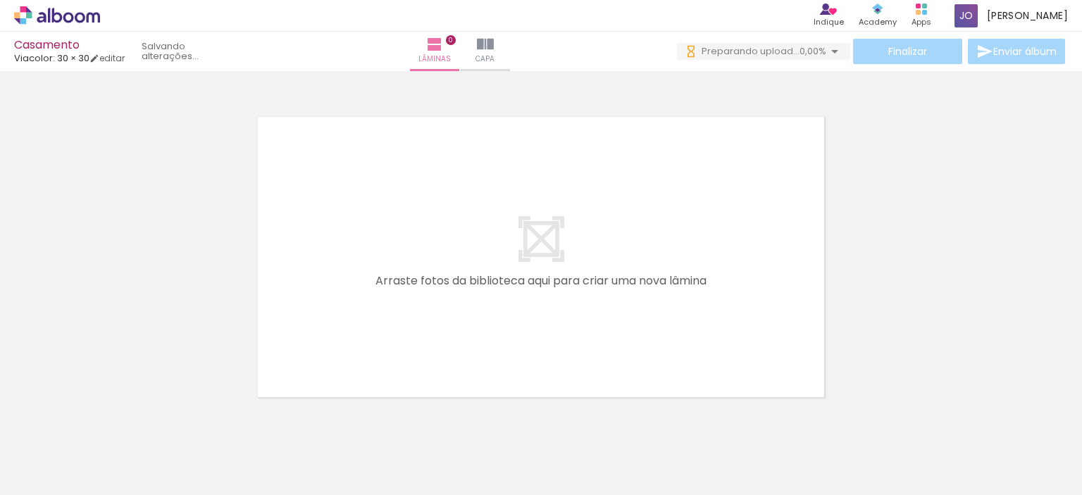
scroll to position [44, 0]
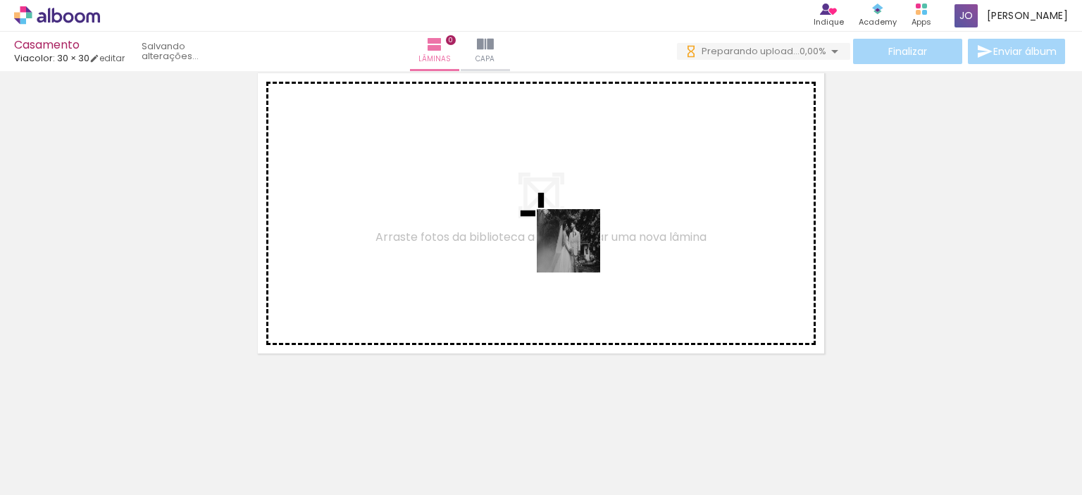
drag, startPoint x: 329, startPoint y: 457, endPoint x: 582, endPoint y: 252, distance: 326.0
click at [582, 248] on quentale-workspace at bounding box center [541, 247] width 1082 height 495
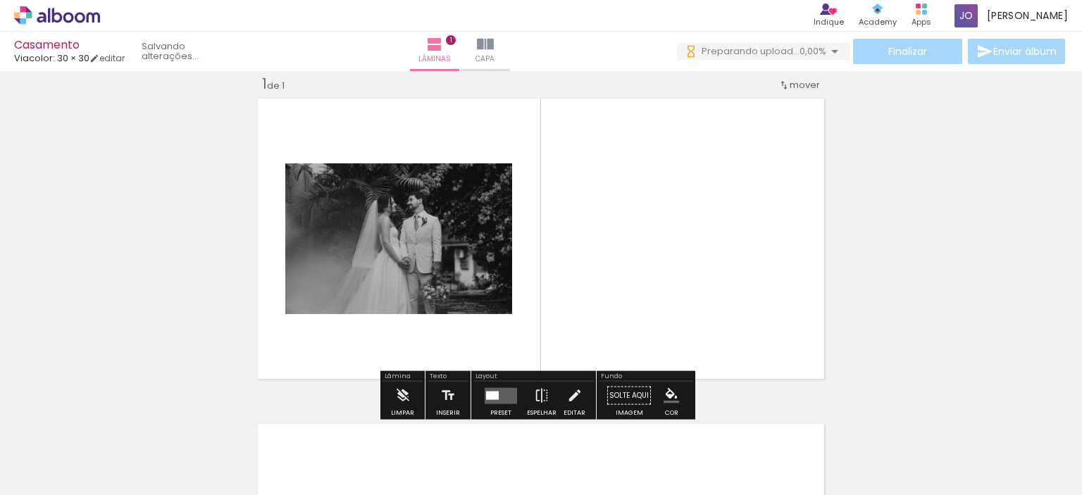
scroll to position [18, 0]
click at [444, 394] on iron-icon at bounding box center [447, 396] width 15 height 28
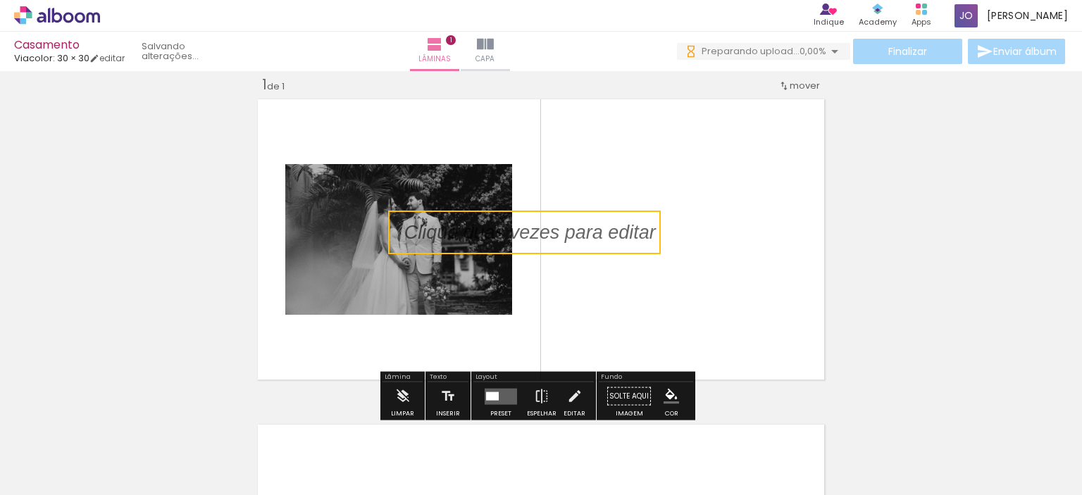
click at [599, 238] on quentale-selection at bounding box center [524, 233] width 273 height 44
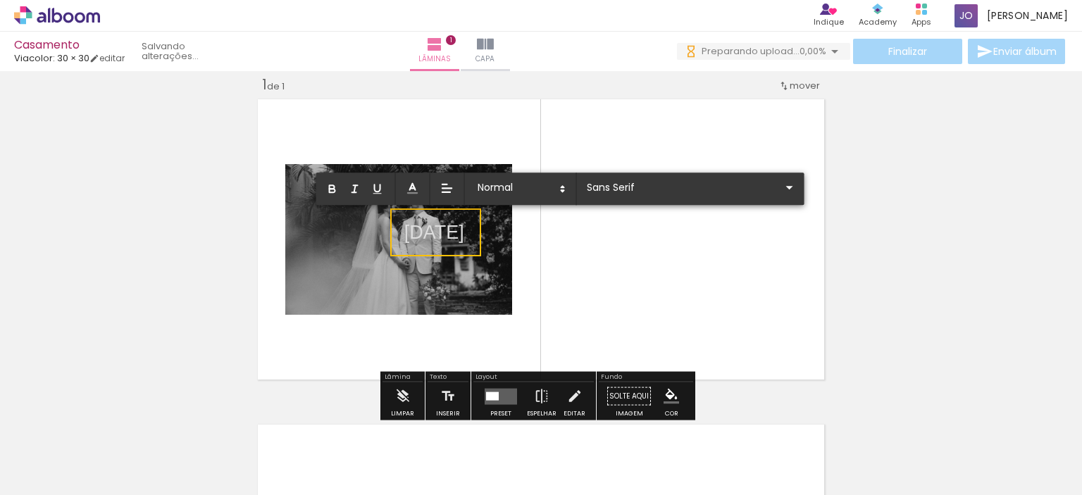
drag, startPoint x: 461, startPoint y: 241, endPoint x: 508, endPoint y: 237, distance: 46.6
click at [493, 241] on album-spread "1 de 1" at bounding box center [541, 239] width 576 height 290
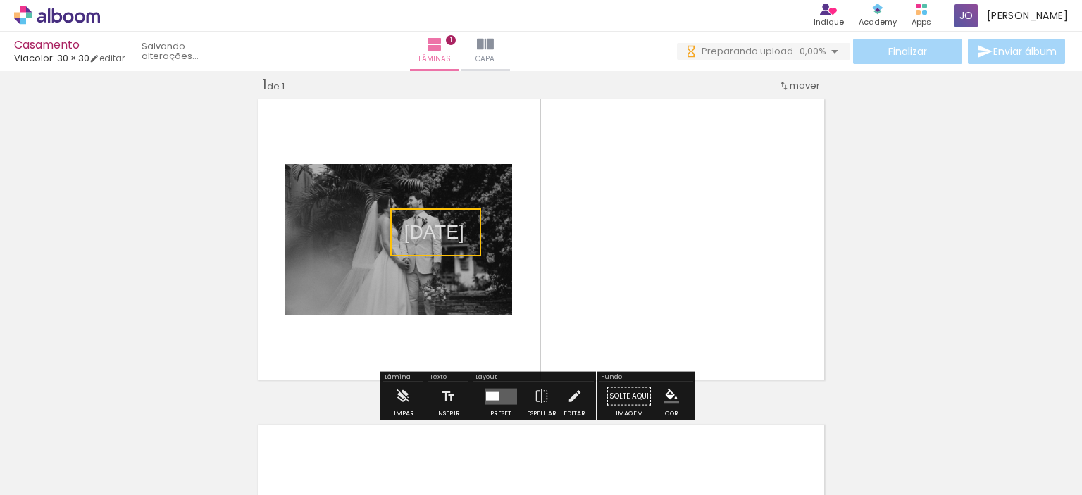
click at [522, 234] on quentale-layouter at bounding box center [541, 239] width 576 height 290
drag, startPoint x: 463, startPoint y: 237, endPoint x: 556, endPoint y: 232, distance: 93.8
click at [563, 234] on album-spread "1 de 1" at bounding box center [541, 239] width 576 height 290
click at [510, 229] on quentale-layouter at bounding box center [541, 239] width 576 height 290
